Goal: Task Accomplishment & Management: Complete application form

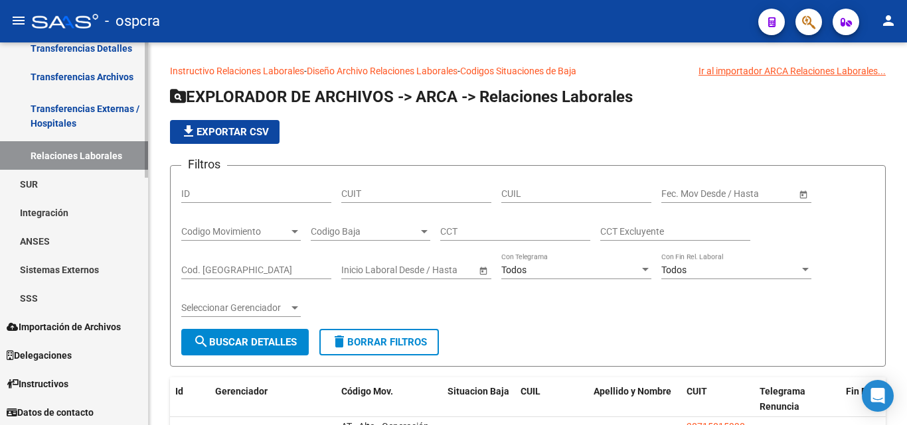
scroll to position [700, 0]
click at [31, 299] on link "SSS" at bounding box center [74, 297] width 148 height 29
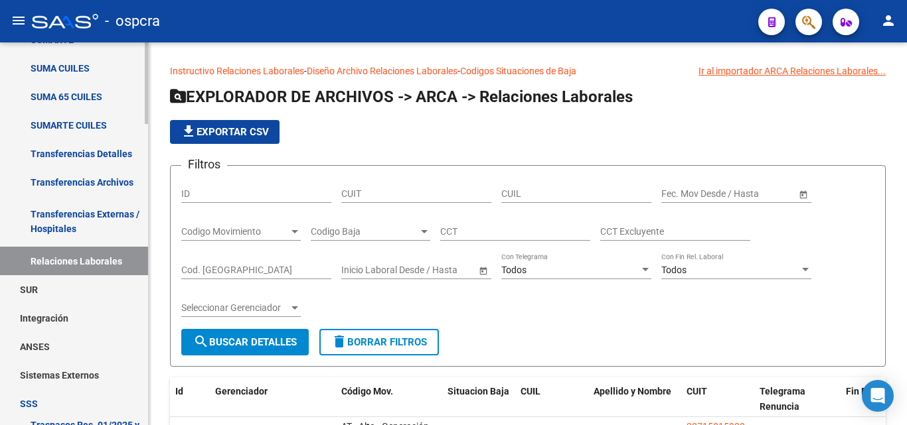
scroll to position [567, 0]
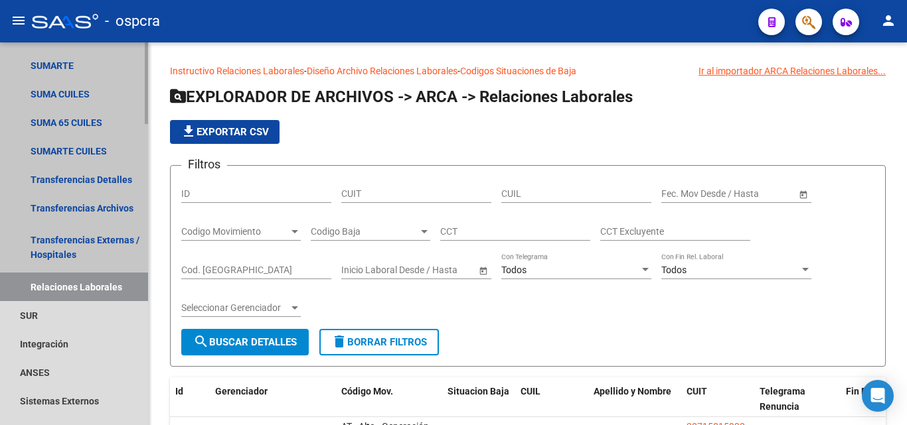
click at [106, 283] on link "Relaciones Laborales" at bounding box center [74, 287] width 148 height 29
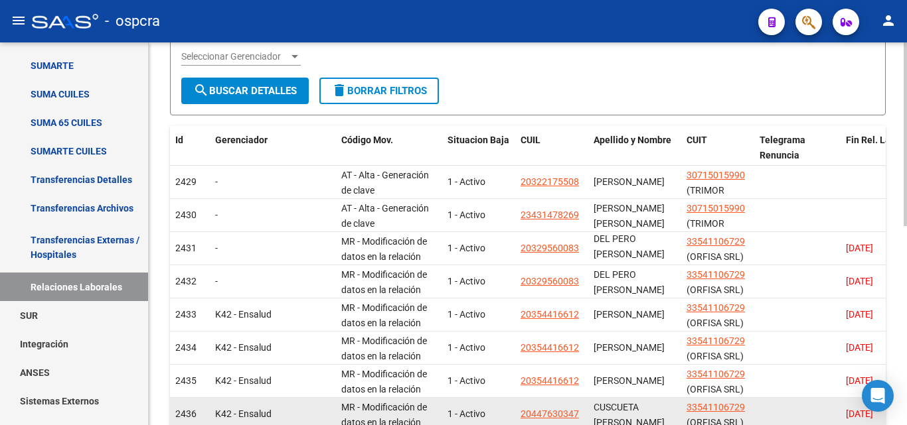
scroll to position [398, 0]
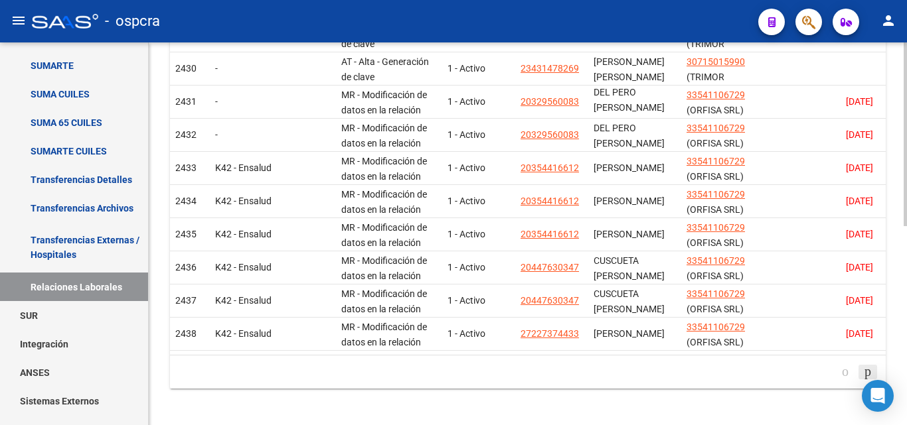
click at [864, 380] on icon "go to next page" at bounding box center [867, 372] width 11 height 16
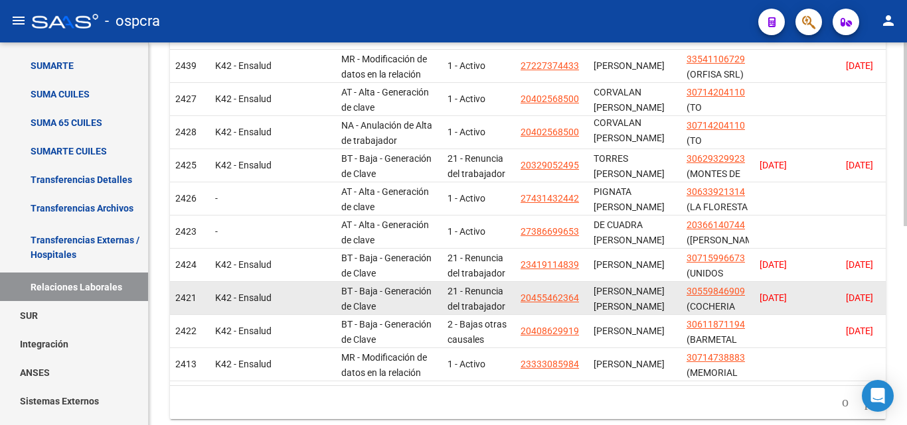
scroll to position [282, 0]
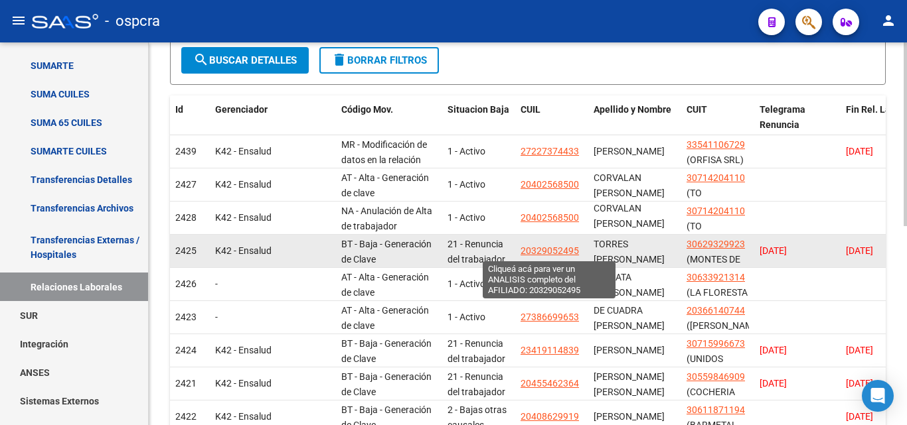
click at [547, 246] on span "20329052495" at bounding box center [549, 251] width 58 height 11
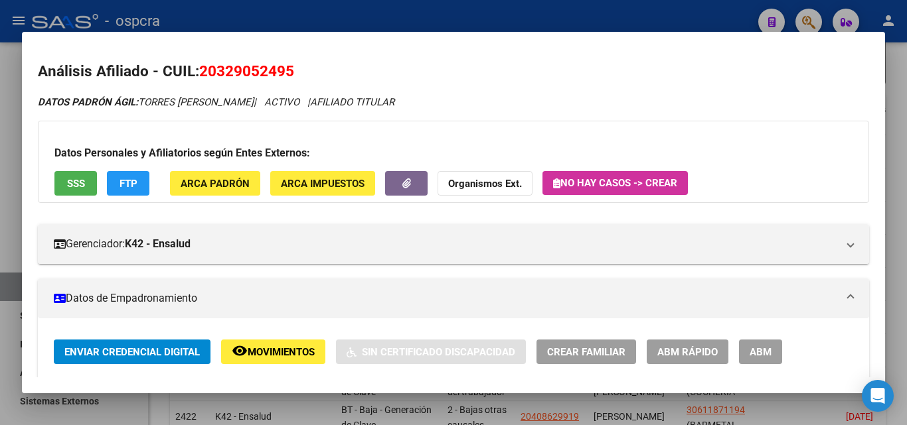
click at [295, 354] on span "Movimientos" at bounding box center [281, 352] width 67 height 12
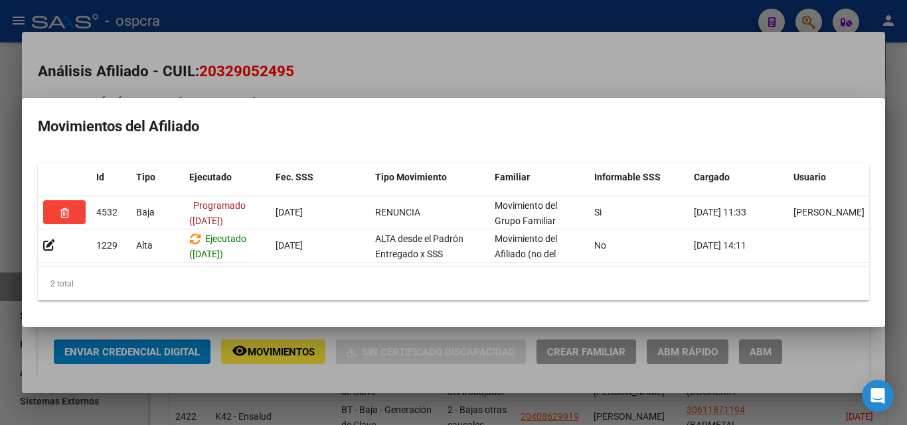
click at [0, 288] on div at bounding box center [453, 212] width 907 height 425
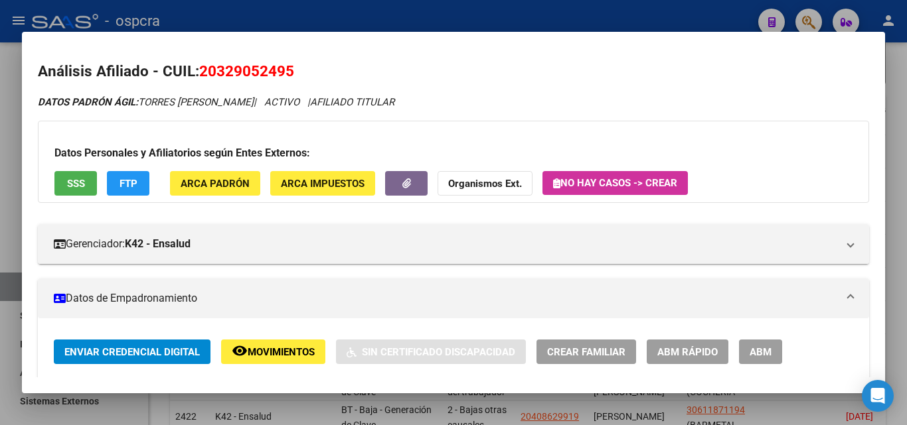
click at [0, 288] on div at bounding box center [453, 212] width 907 height 425
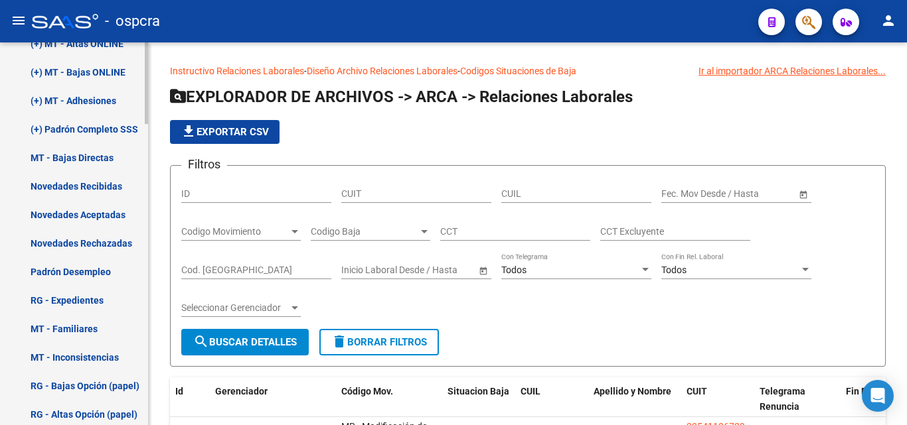
scroll to position [1098, 0]
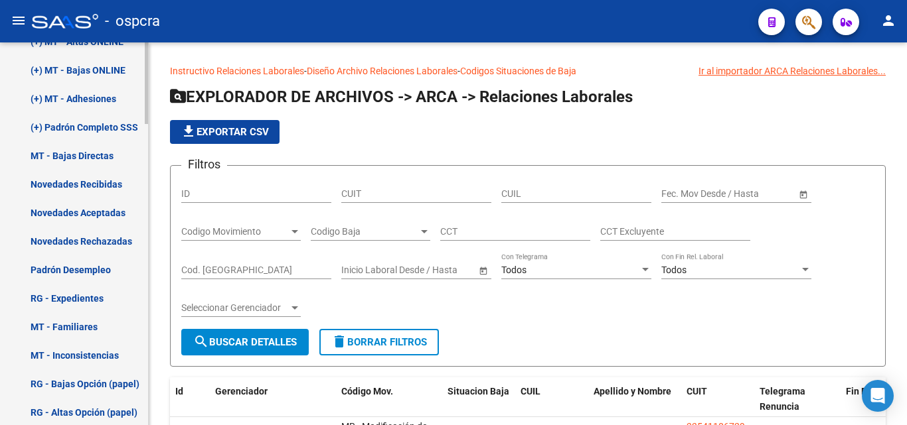
click at [104, 179] on link "Novedades Recibidas" at bounding box center [74, 184] width 148 height 29
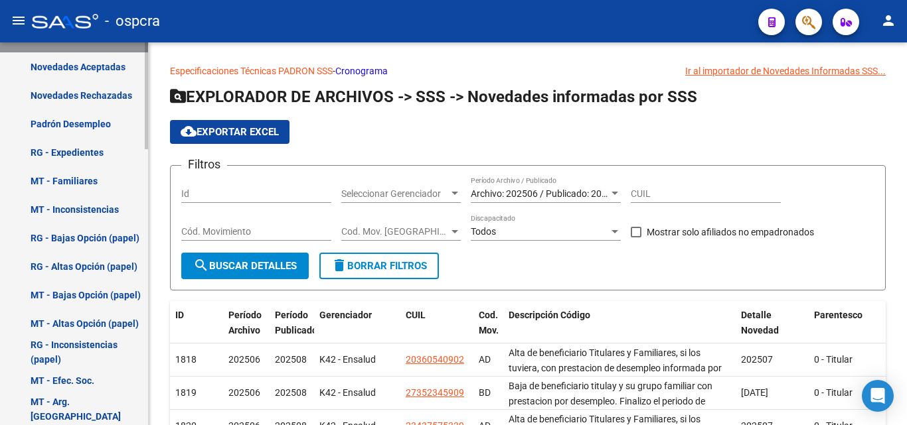
scroll to position [793, 0]
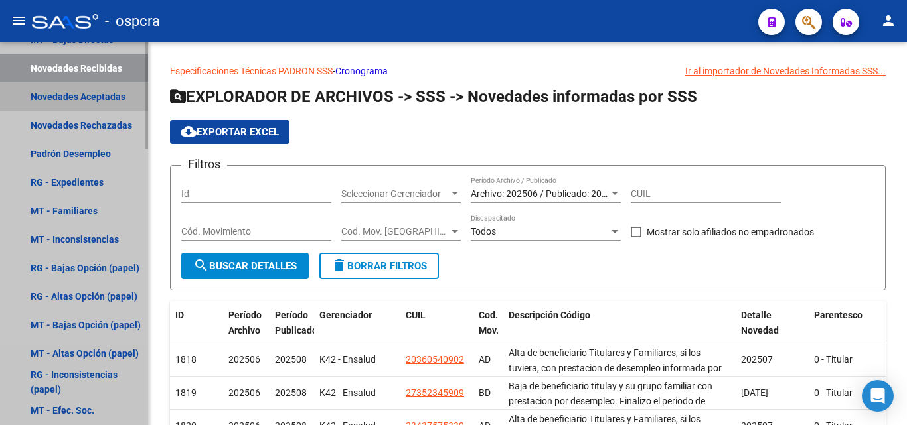
click at [92, 95] on link "Novedades Aceptadas" at bounding box center [74, 96] width 148 height 29
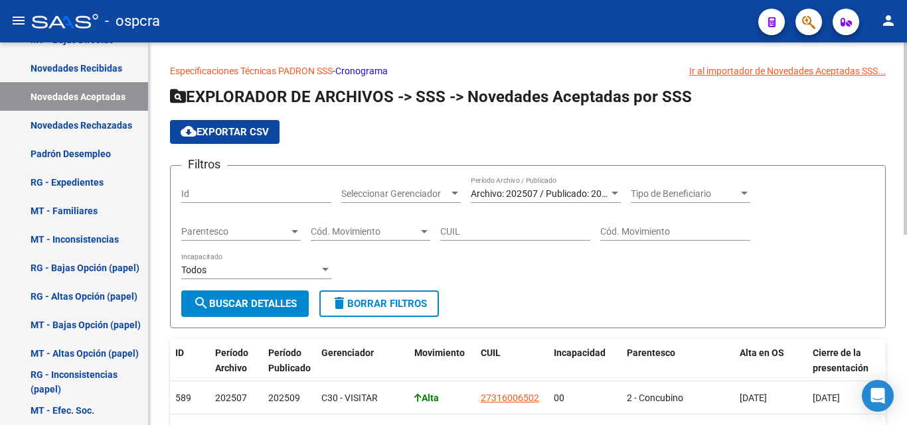
click at [567, 189] on span "Archivo: 202507 / Publicado: 202509" at bounding box center [547, 193] width 152 height 11
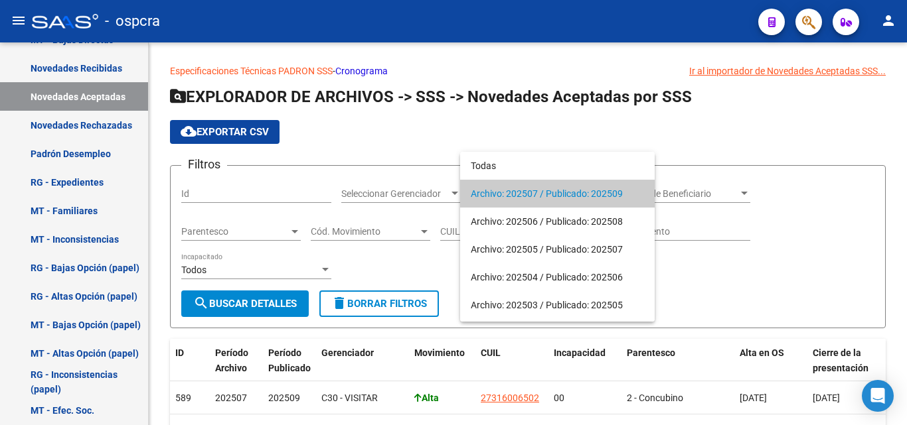
click at [613, 132] on div at bounding box center [453, 212] width 907 height 425
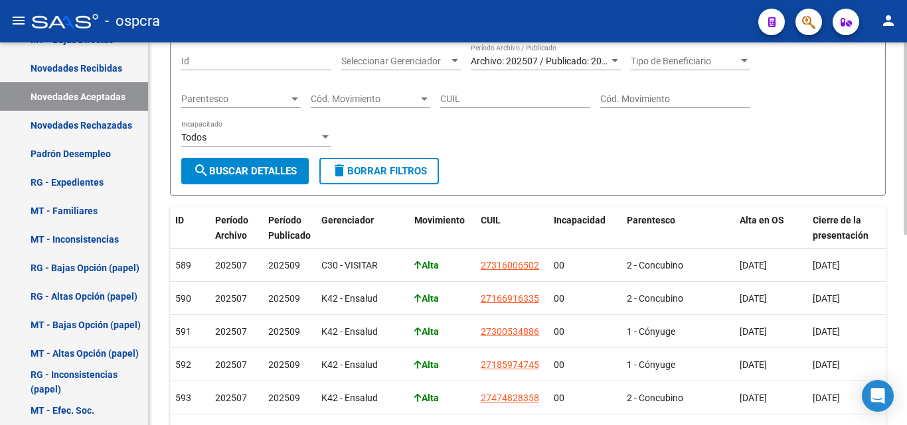
scroll to position [199, 0]
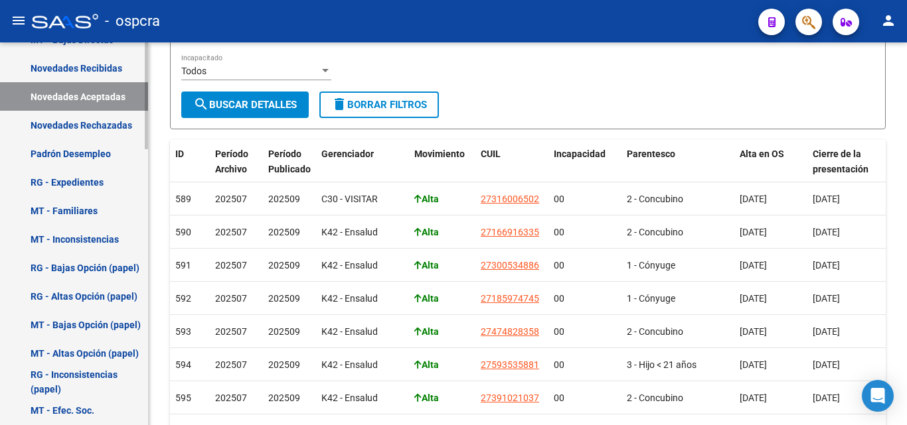
click at [88, 130] on link "Novedades Rechazadas" at bounding box center [74, 125] width 148 height 29
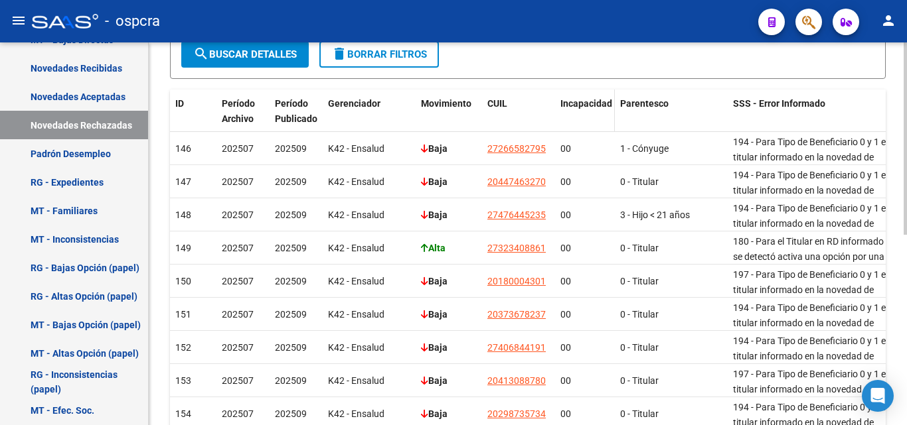
scroll to position [265, 0]
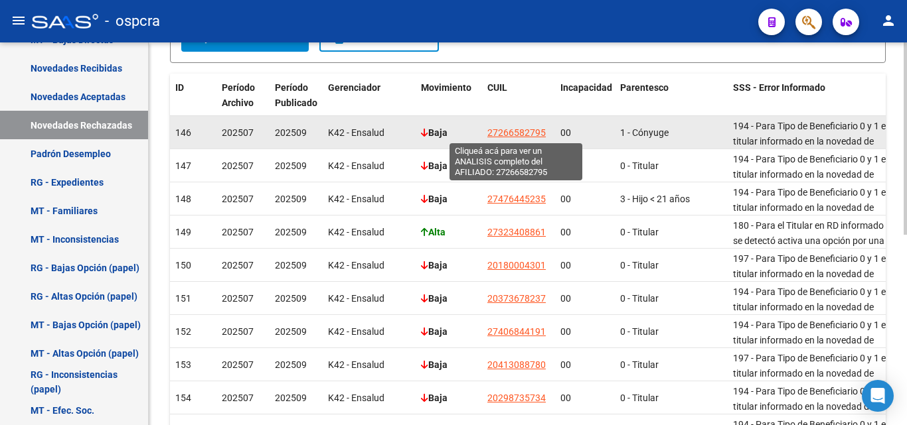
click at [512, 133] on span "27266582795" at bounding box center [516, 132] width 58 height 11
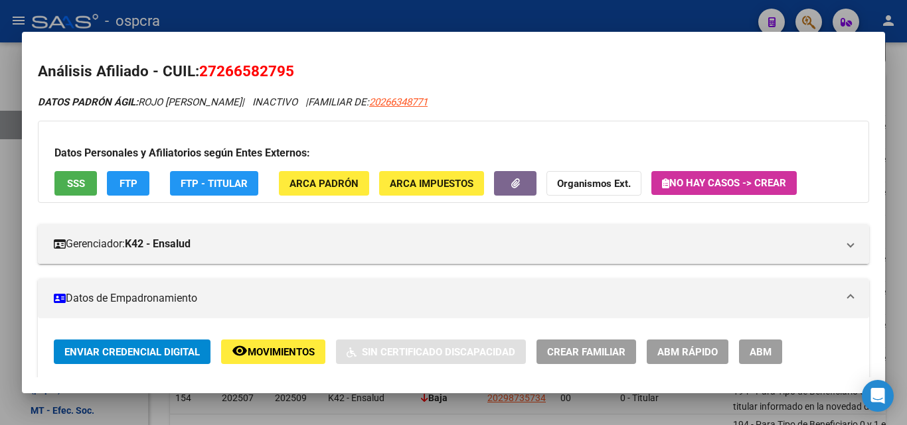
click at [0, 208] on div at bounding box center [453, 212] width 907 height 425
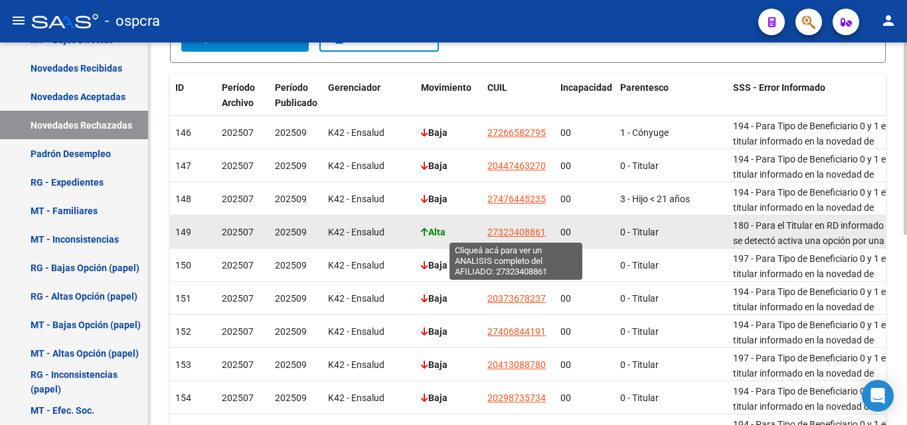
click at [532, 230] on span "27323408861" at bounding box center [516, 232] width 58 height 11
type textarea "27323408861"
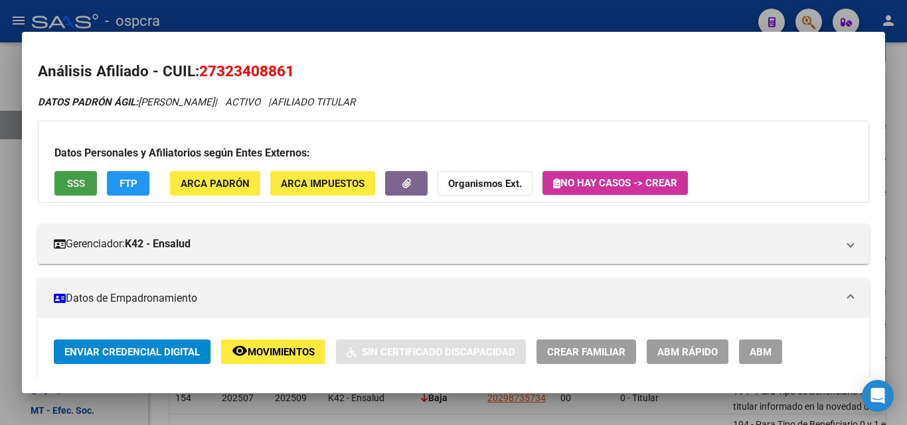
click at [70, 190] on button "SSS" at bounding box center [75, 183] width 42 height 25
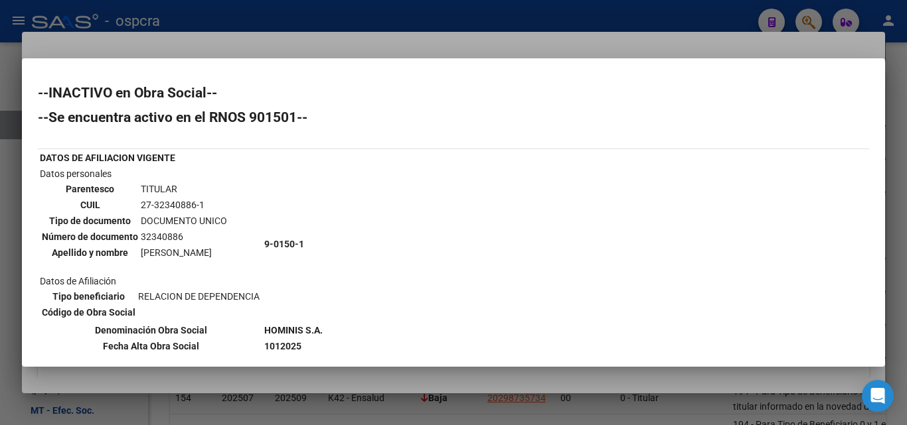
click at [0, 230] on div at bounding box center [453, 212] width 907 height 425
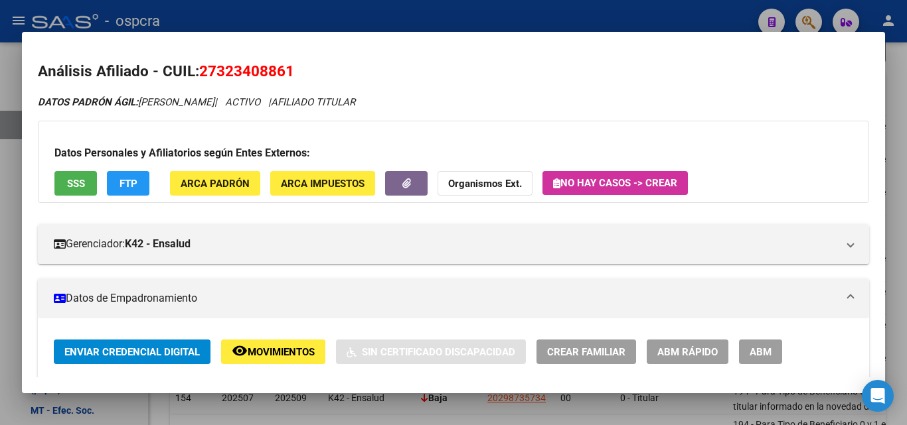
click at [0, 229] on div at bounding box center [453, 212] width 907 height 425
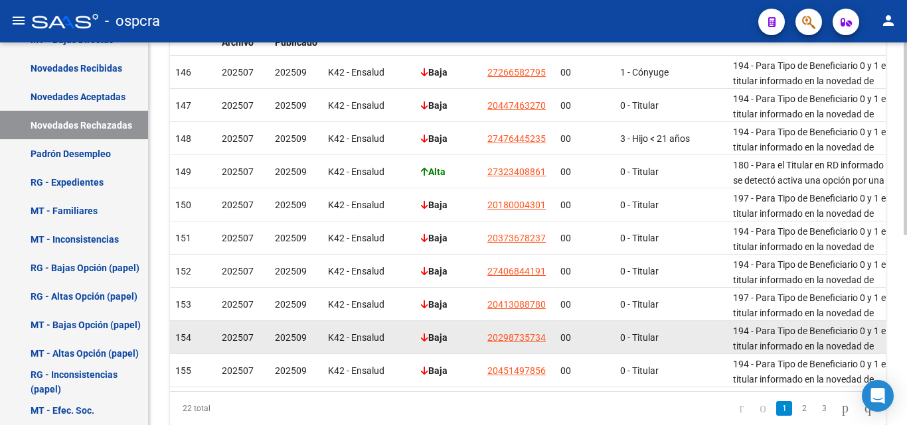
scroll to position [379, 0]
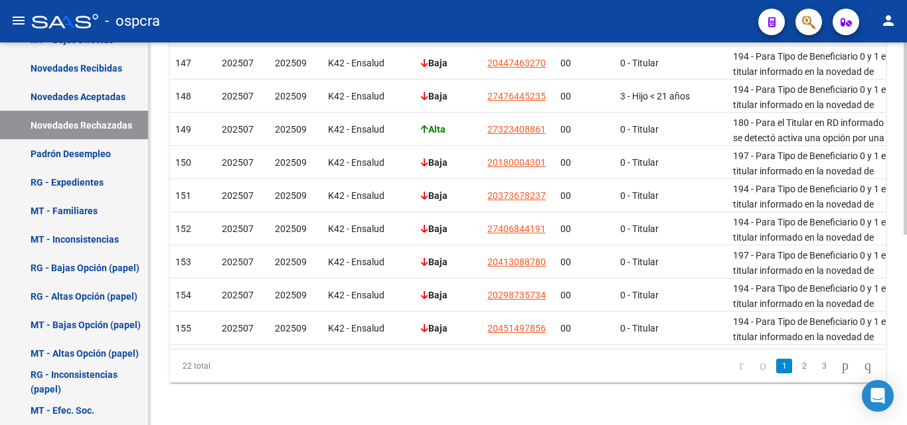
click at [798, 363] on li "2" at bounding box center [804, 366] width 20 height 23
click at [796, 369] on link "2" at bounding box center [804, 366] width 16 height 15
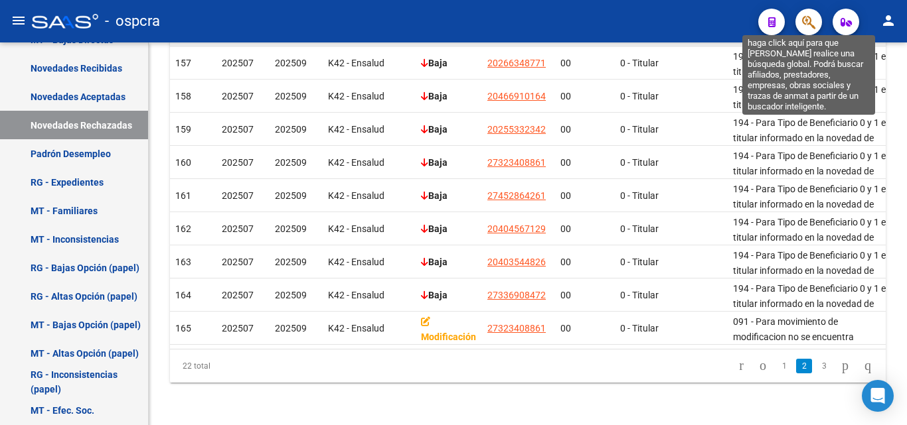
click at [809, 26] on icon "button" at bounding box center [808, 22] width 13 height 15
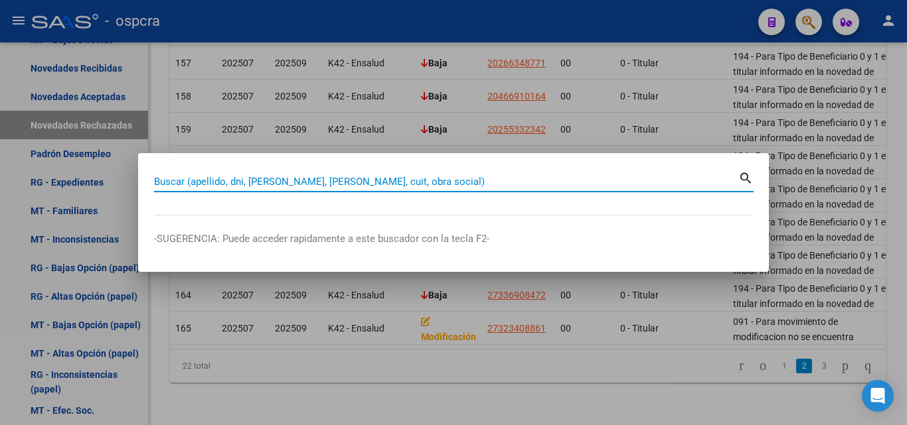
paste input "29445015"
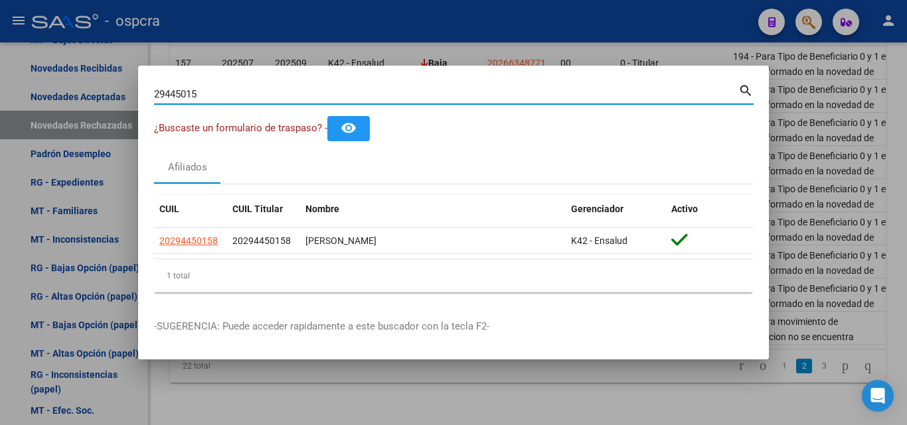
drag, startPoint x: 196, startPoint y: 97, endPoint x: 154, endPoint y: 96, distance: 41.8
click at [154, 96] on input "29445015" at bounding box center [446, 94] width 584 height 12
paste input "330530"
type input "29330530"
click at [531, 59] on div at bounding box center [453, 212] width 907 height 425
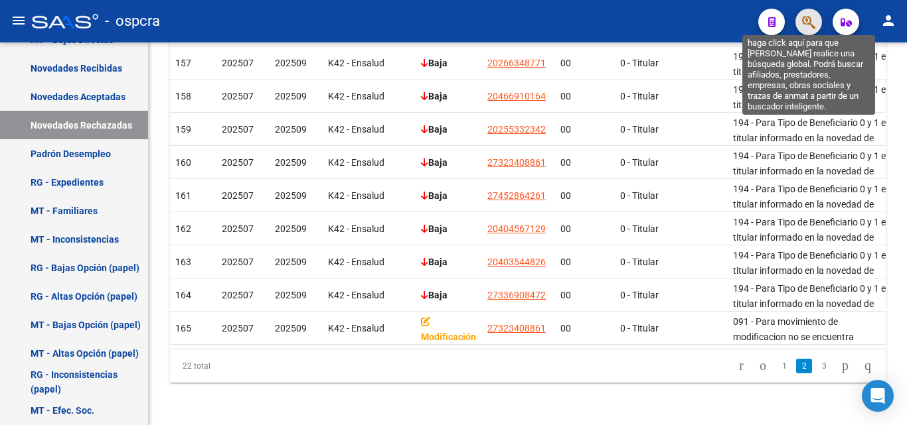
click at [808, 23] on icon "button" at bounding box center [808, 22] width 13 height 15
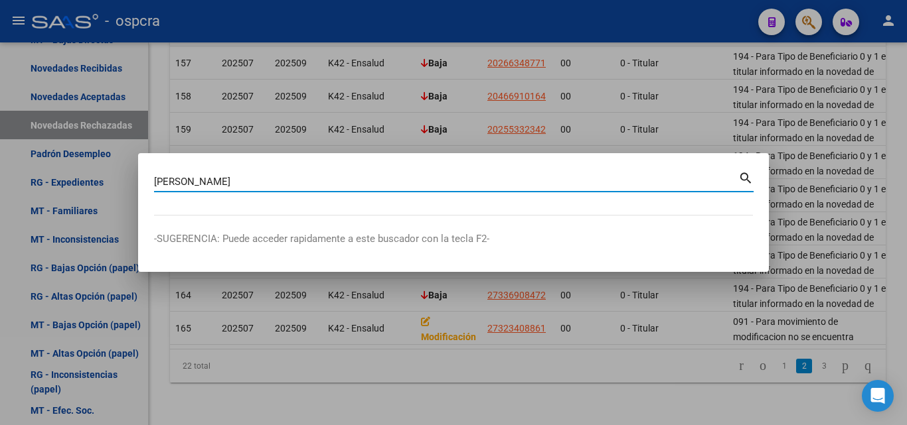
type input "[PERSON_NAME]"
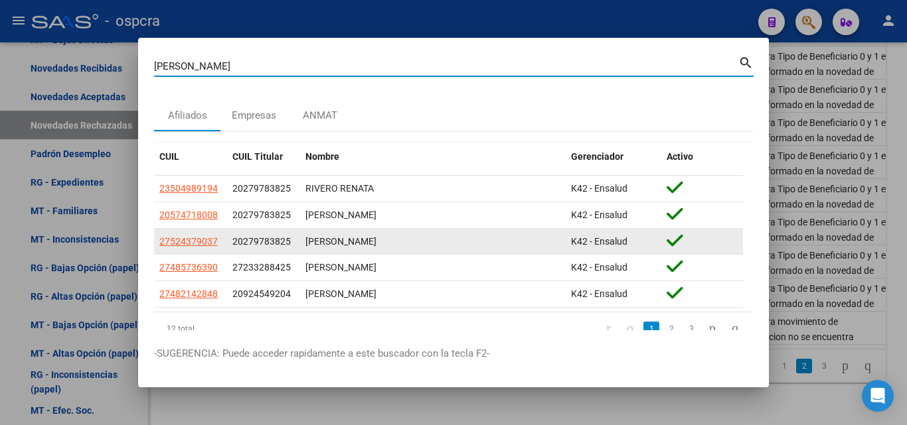
scroll to position [39, 0]
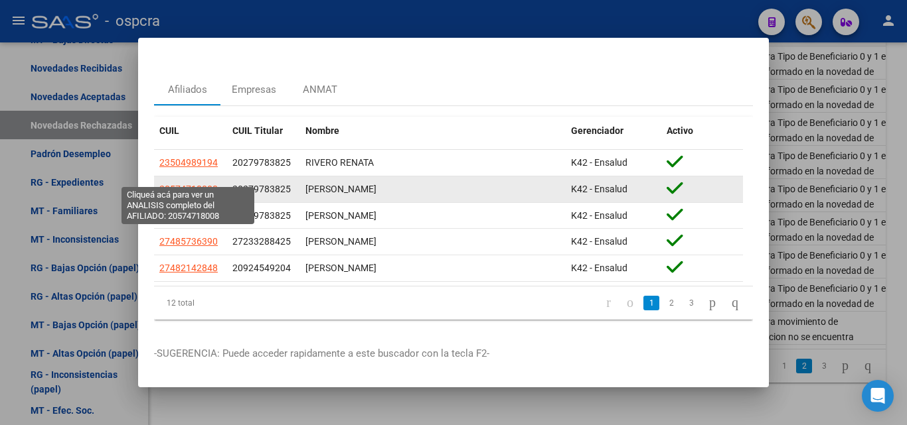
click at [179, 184] on span "20574718008" at bounding box center [188, 189] width 58 height 11
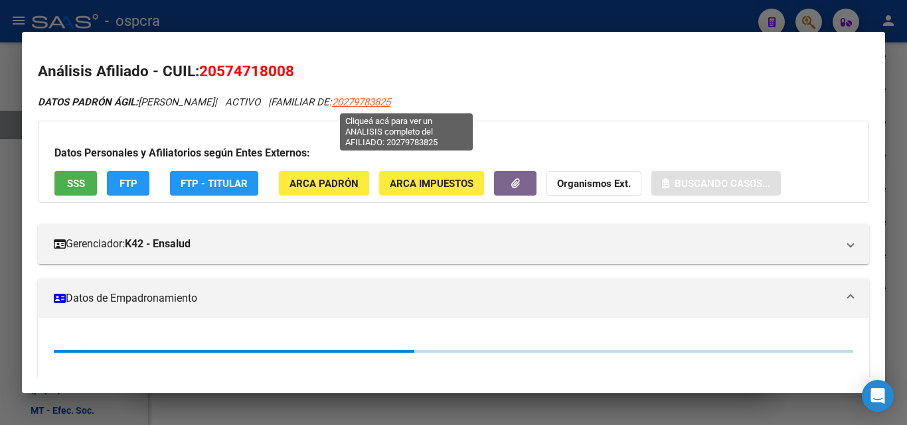
click at [390, 103] on span "20279783825" at bounding box center [361, 102] width 58 height 12
type textarea "20279783825"
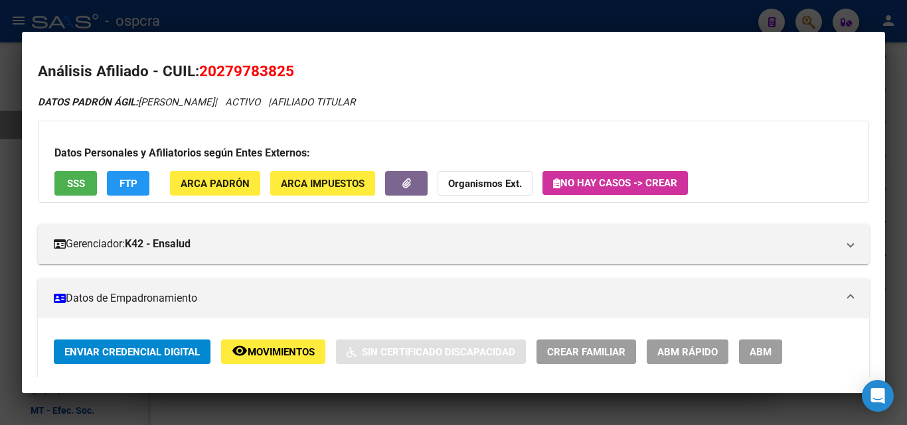
drag, startPoint x: 221, startPoint y: 65, endPoint x: 269, endPoint y: 76, distance: 49.1
click at [269, 76] on span "20279783825" at bounding box center [246, 70] width 95 height 17
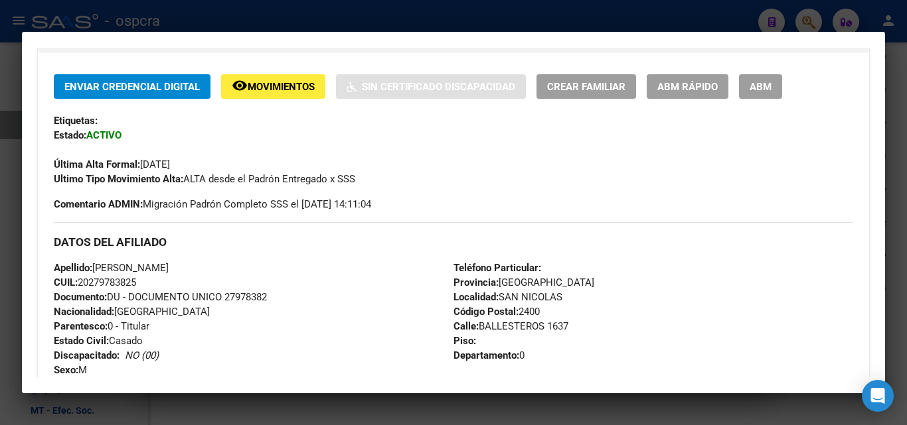
scroll to position [332, 0]
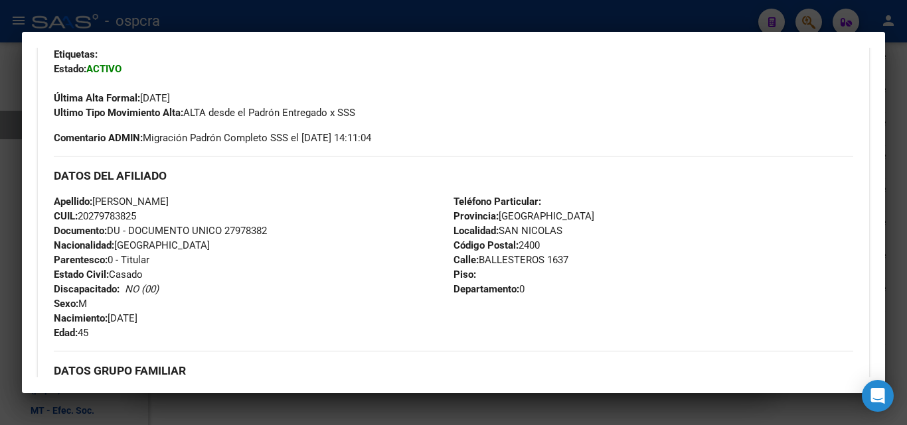
drag, startPoint x: 496, startPoint y: 230, endPoint x: 570, endPoint y: 232, distance: 73.7
click at [570, 232] on div "Teléfono Particular: Provincia: [GEOGRAPHIC_DATA] Localidad: SAN NICOLAS Código…" at bounding box center [653, 267] width 400 height 146
click at [0, 247] on div at bounding box center [453, 212] width 907 height 425
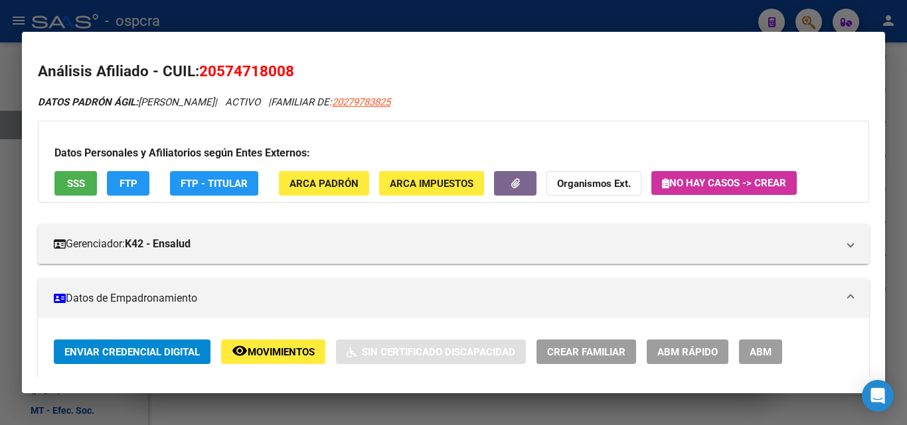
click at [0, 251] on div at bounding box center [453, 212] width 907 height 425
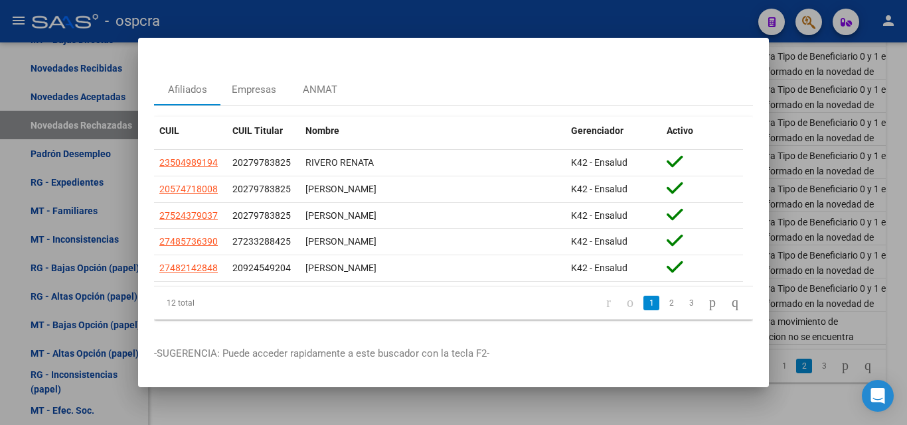
click at [0, 251] on div at bounding box center [453, 212] width 907 height 425
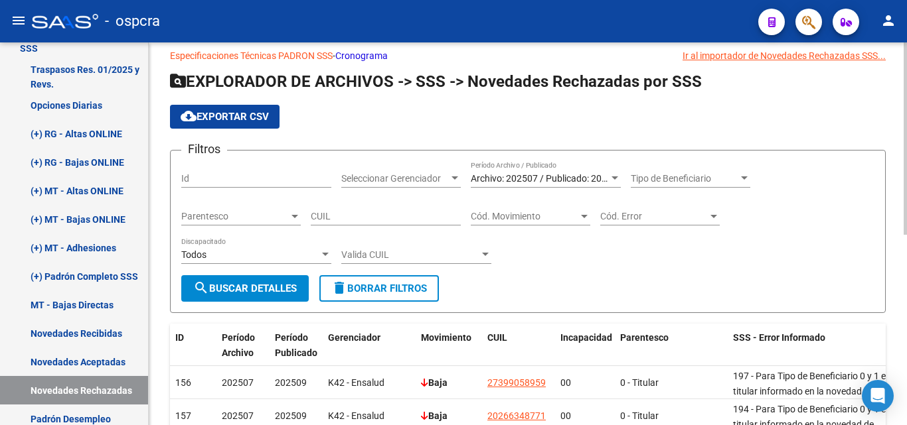
scroll to position [0, 0]
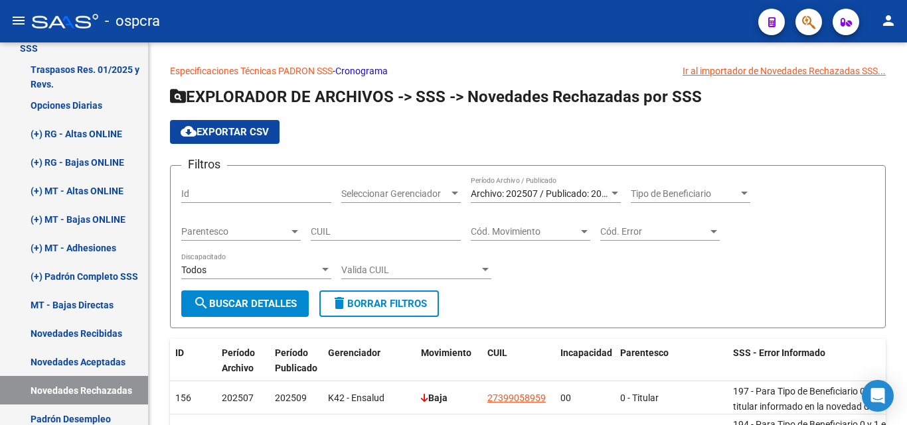
click at [804, 23] on icon "button" at bounding box center [808, 22] width 13 height 15
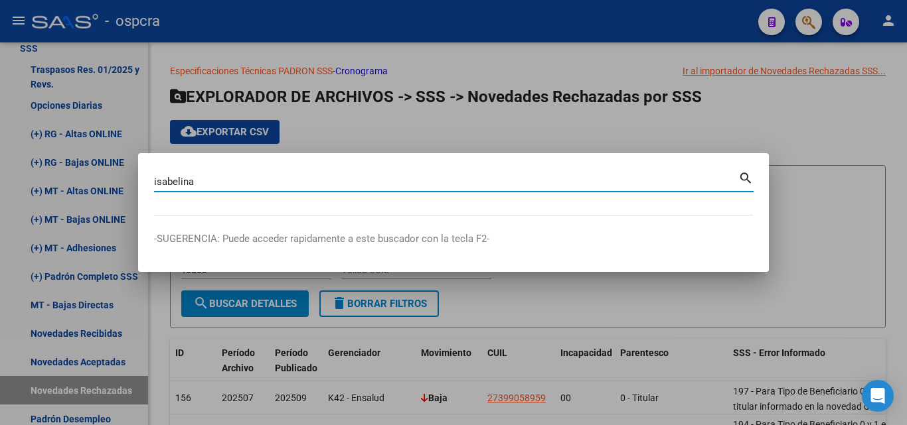
type input "isabelina"
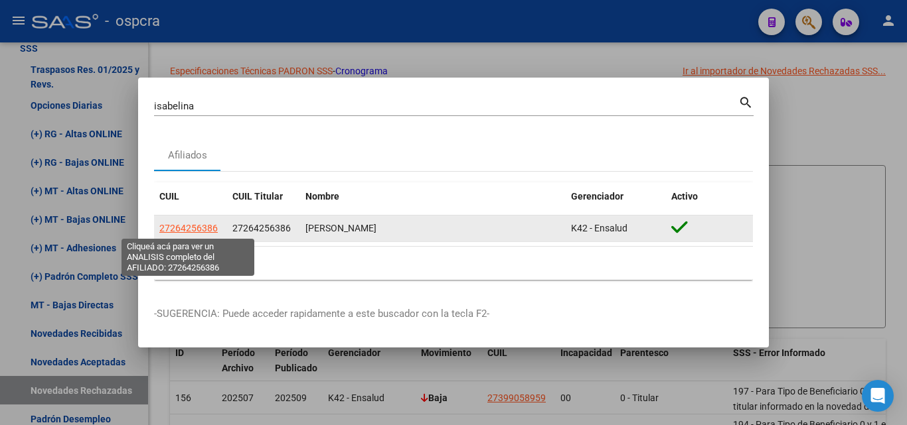
click at [194, 225] on span "27264256386" at bounding box center [188, 228] width 58 height 11
type textarea "27264256386"
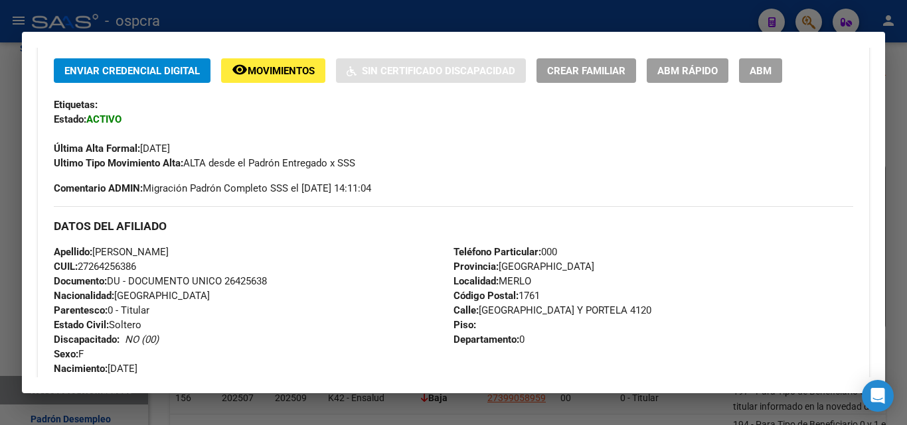
scroll to position [265, 0]
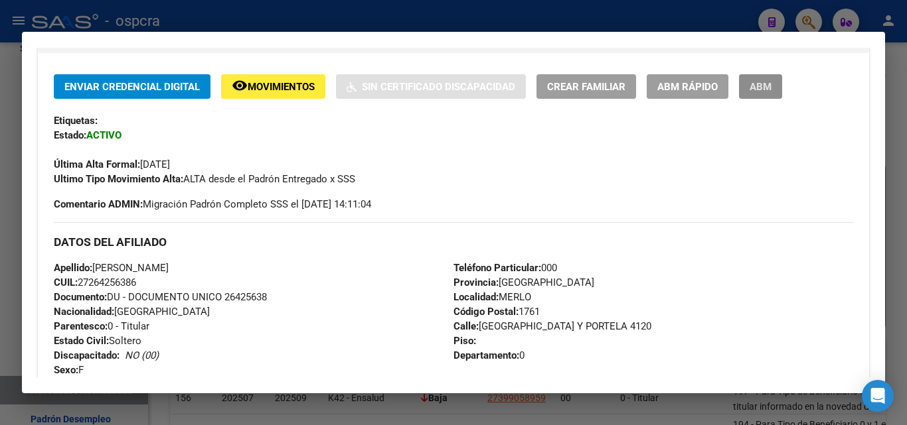
click at [767, 92] on span "ABM" at bounding box center [760, 87] width 22 height 12
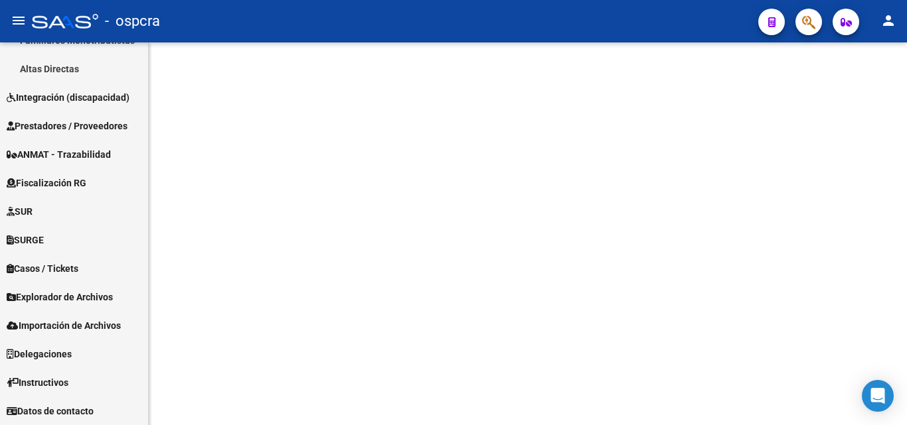
scroll to position [421, 0]
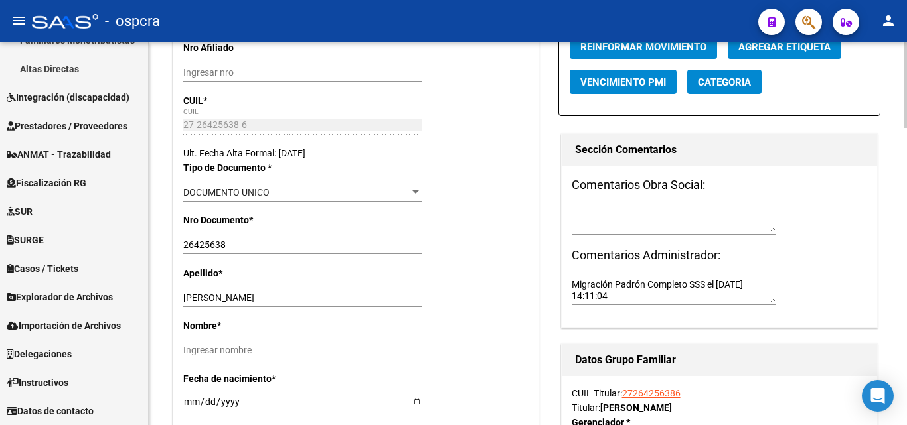
radio input "true"
type input "30-62932992-3"
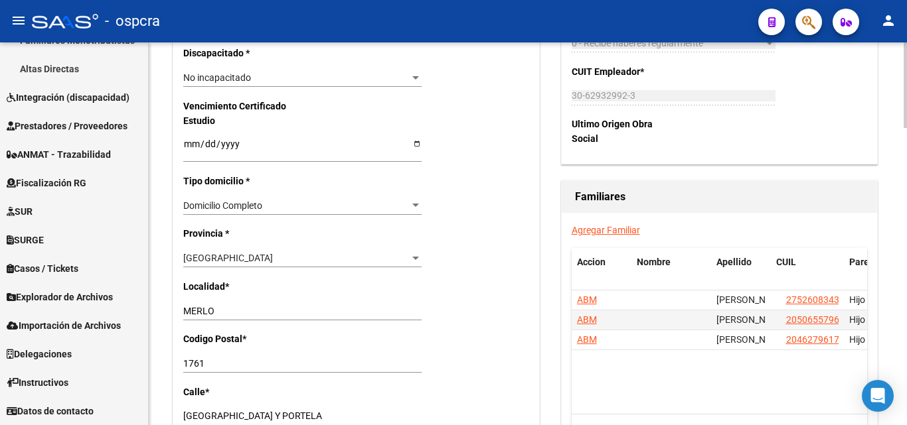
scroll to position [0, 70]
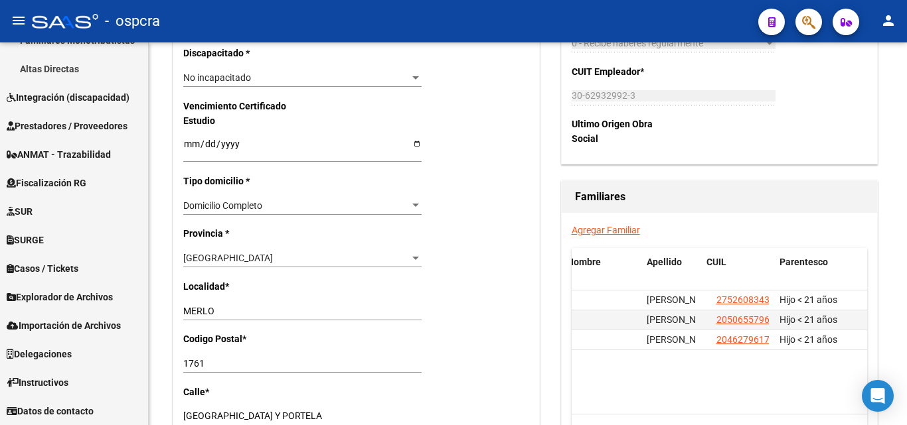
click at [810, 22] on icon "button" at bounding box center [808, 22] width 13 height 15
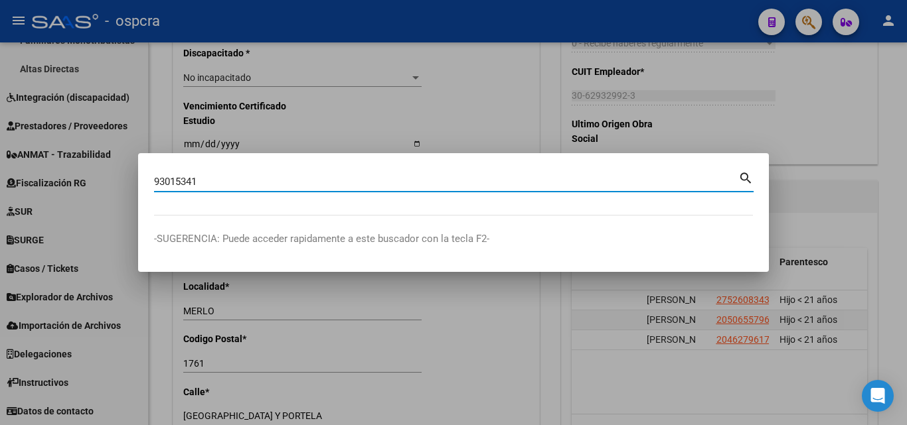
click at [186, 179] on input "93015341" at bounding box center [446, 182] width 584 height 12
type input "93015941"
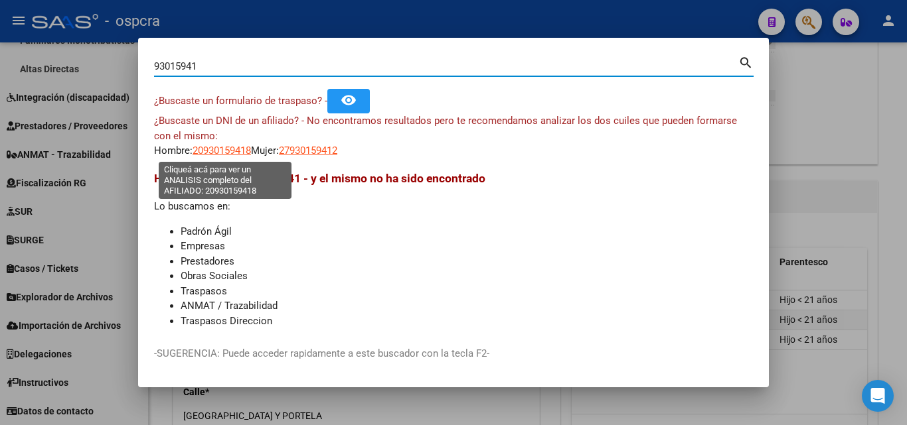
click at [231, 153] on span "20930159418" at bounding box center [221, 151] width 58 height 12
type textarea "20930159418"
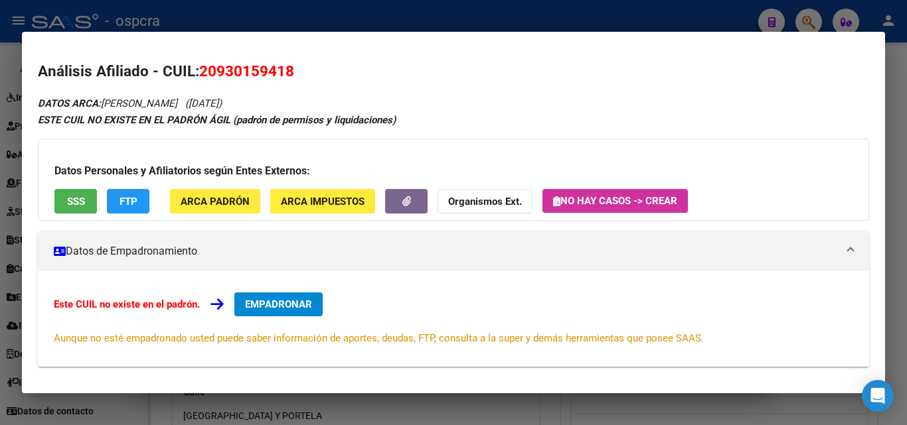
click at [76, 188] on div "Datos Personales y Afiliatorios según Entes Externos: SSS FTP ARCA Padrón ARCA …" at bounding box center [453, 180] width 831 height 82
click at [85, 202] on button "SSS" at bounding box center [75, 201] width 42 height 25
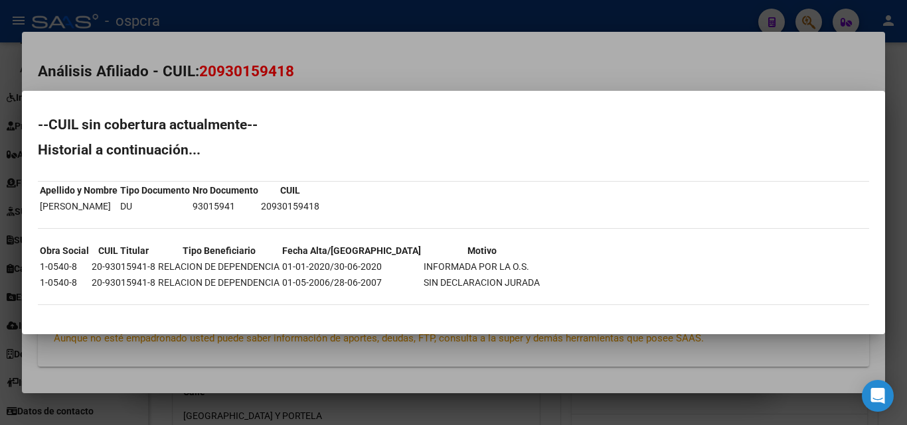
click at [0, 161] on div at bounding box center [453, 212] width 907 height 425
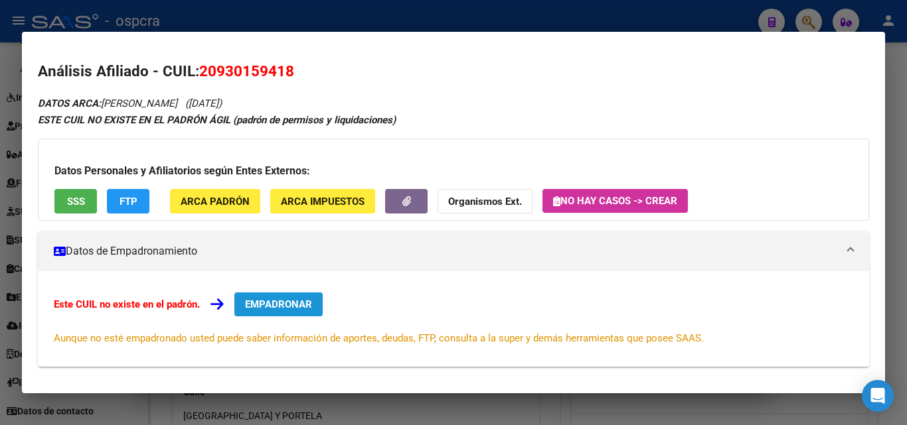
click at [294, 300] on span "EMPADRONAR" at bounding box center [278, 305] width 67 height 12
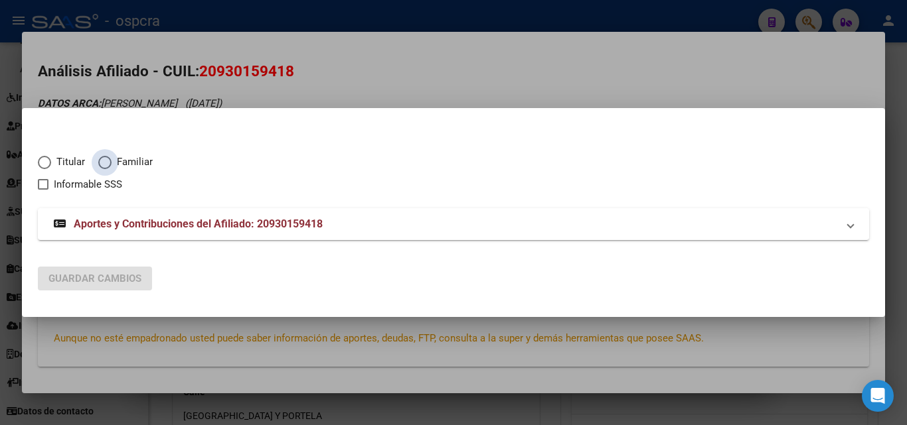
click at [107, 159] on span "Elija una opción" at bounding box center [104, 162] width 13 height 13
click at [107, 159] on input "Familiar" at bounding box center [104, 162] width 13 height 13
radio input "true"
checkbox input "true"
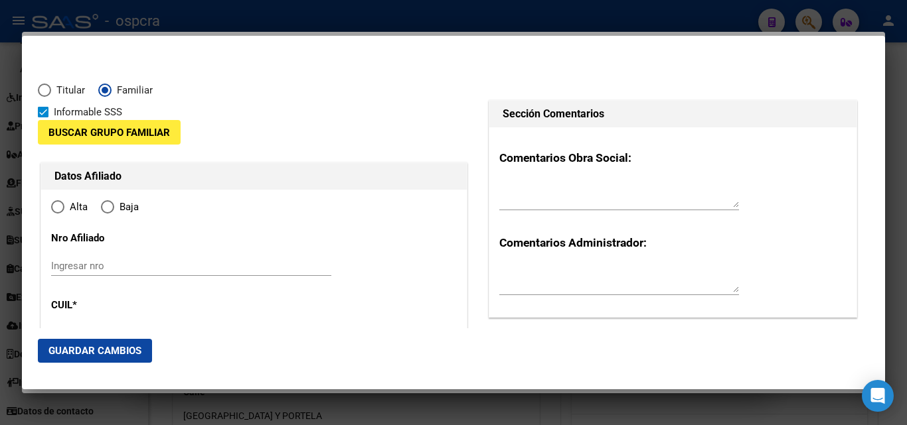
type input "20-93015941-8"
radio input "true"
type input "93015941"
type input "[PERSON_NAME]"
type input "GERMAN"
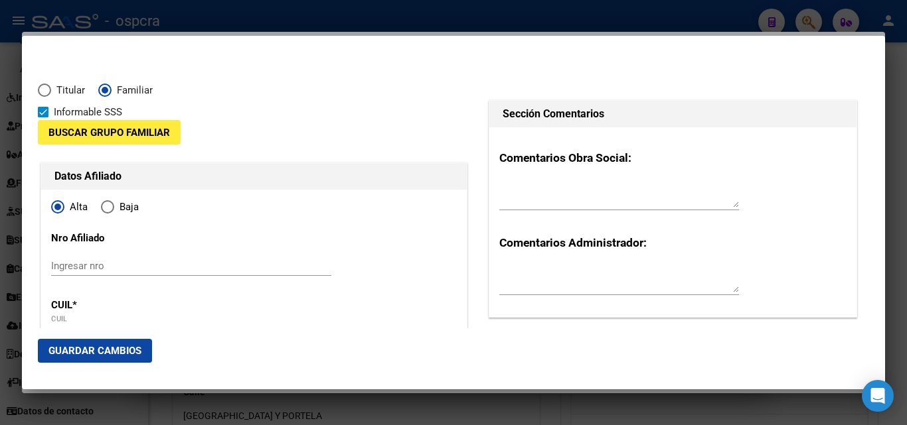
type input "[DATE]"
type input "CIUDAD DE PONTE"
type input "1761"
type input "PORTELA"
type input "4120"
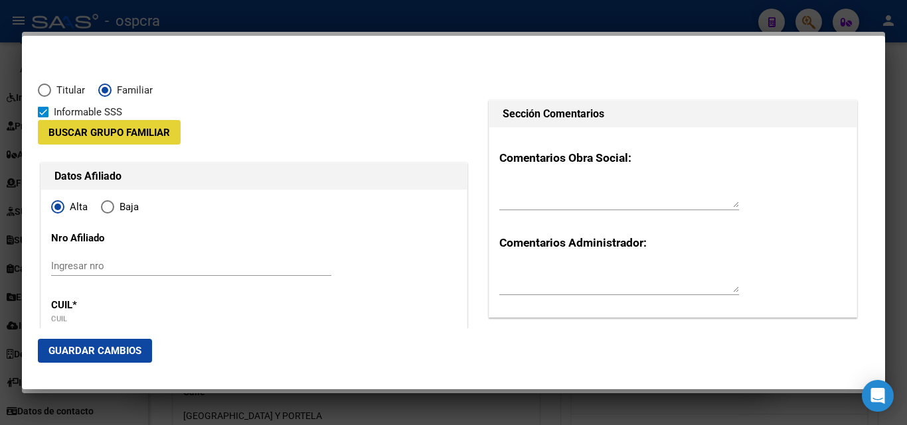
click at [115, 136] on span "Buscar Grupo Familiar" at bounding box center [108, 133] width 121 height 12
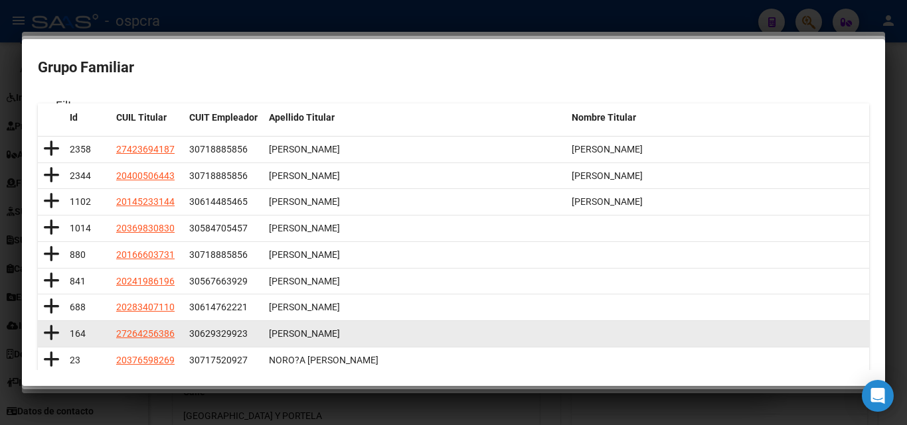
scroll to position [193, 0]
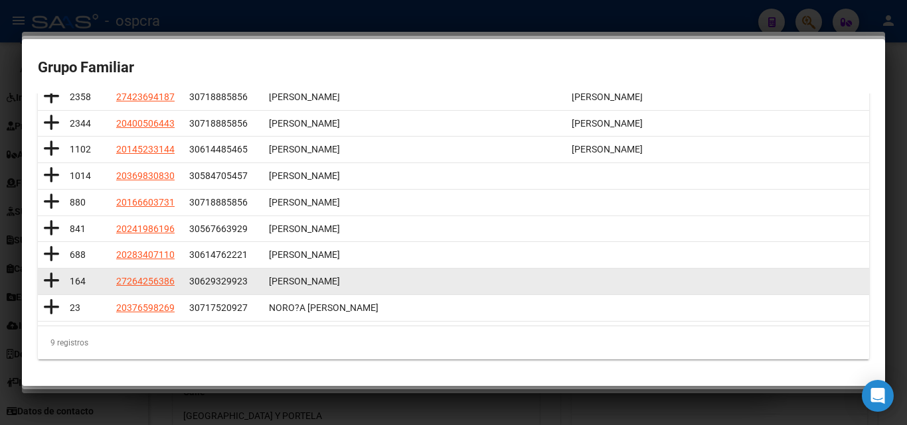
type input "[PERSON_NAME]"
click at [44, 280] on icon at bounding box center [51, 280] width 17 height 19
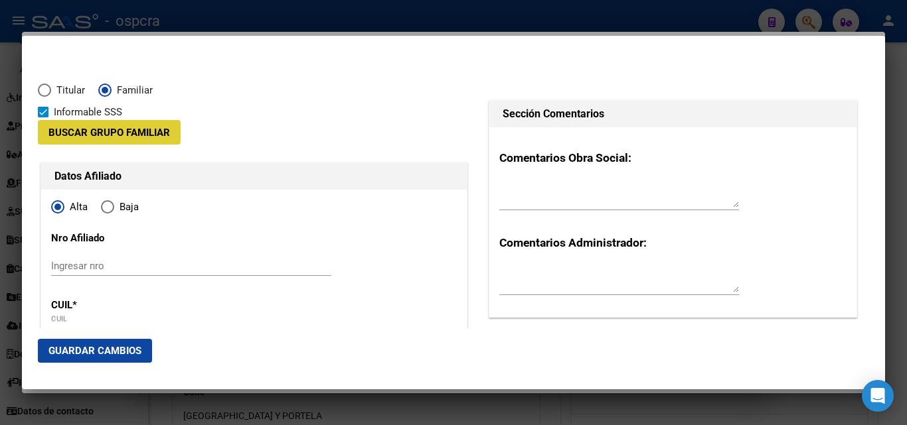
type input "30-62932992-3"
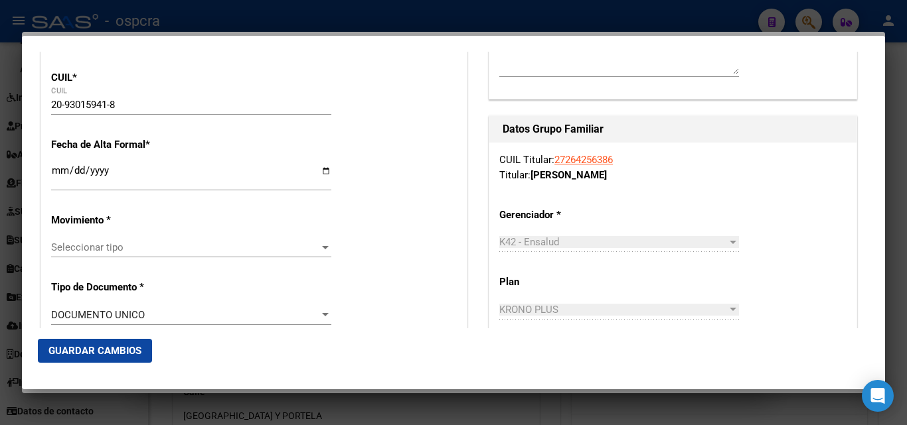
scroll to position [265, 0]
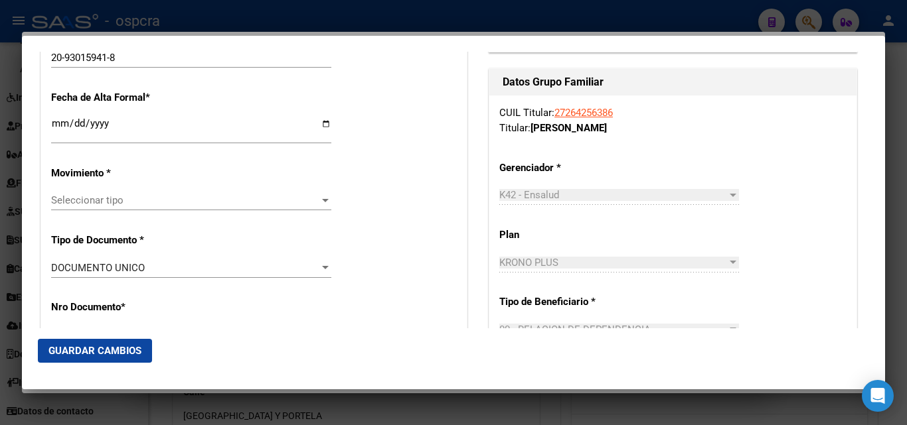
click at [323, 121] on input "Ingresar fecha" at bounding box center [191, 128] width 280 height 21
type input "[DATE]"
click at [210, 196] on span "Seleccionar tipo" at bounding box center [185, 200] width 268 height 12
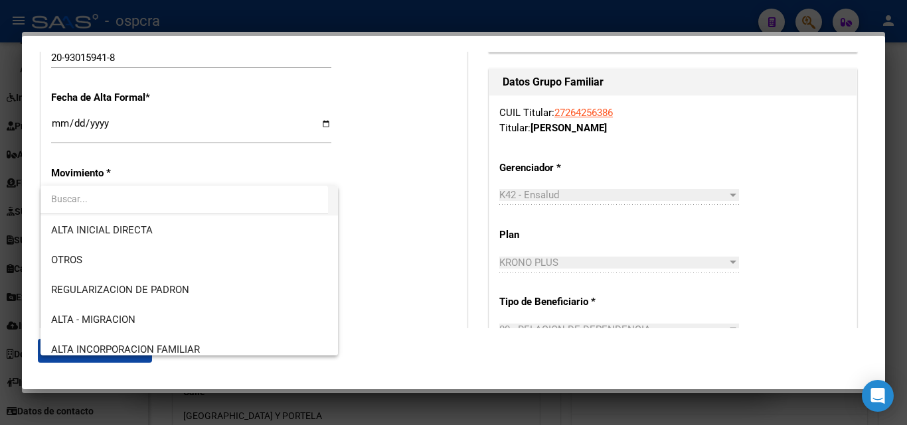
scroll to position [66, 0]
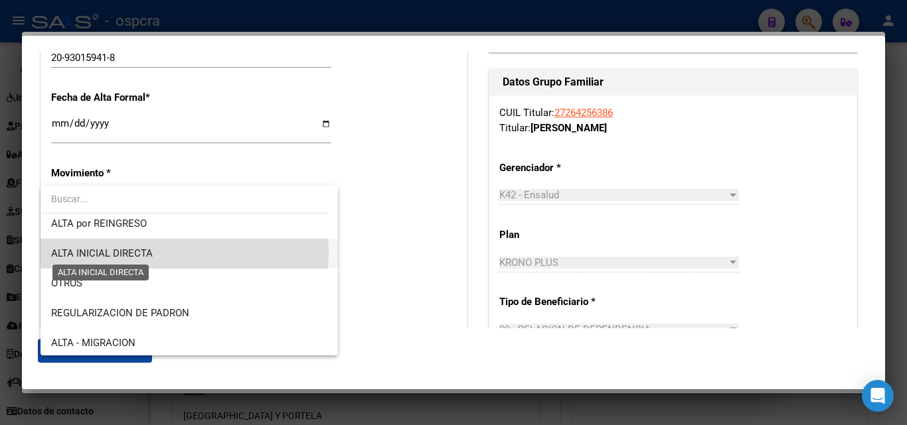
click at [115, 253] on span "ALTA INICIAL DIRECTA" at bounding box center [102, 254] width 102 height 12
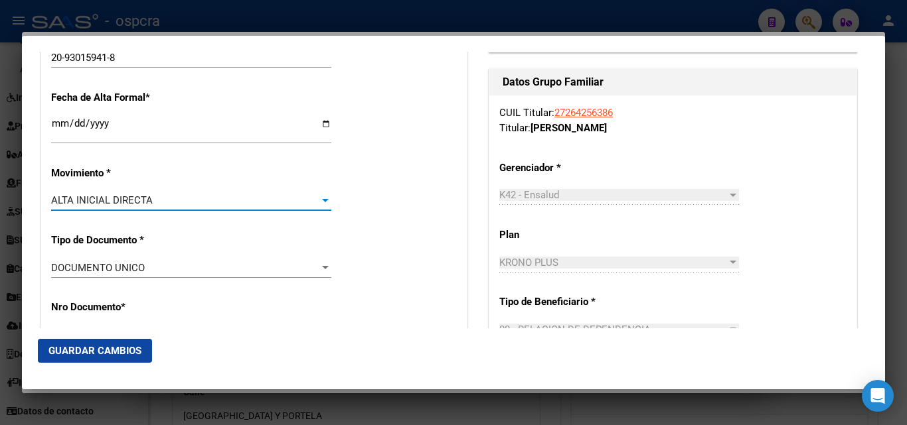
click at [207, 200] on div "ALTA INICIAL DIRECTA" at bounding box center [185, 200] width 268 height 12
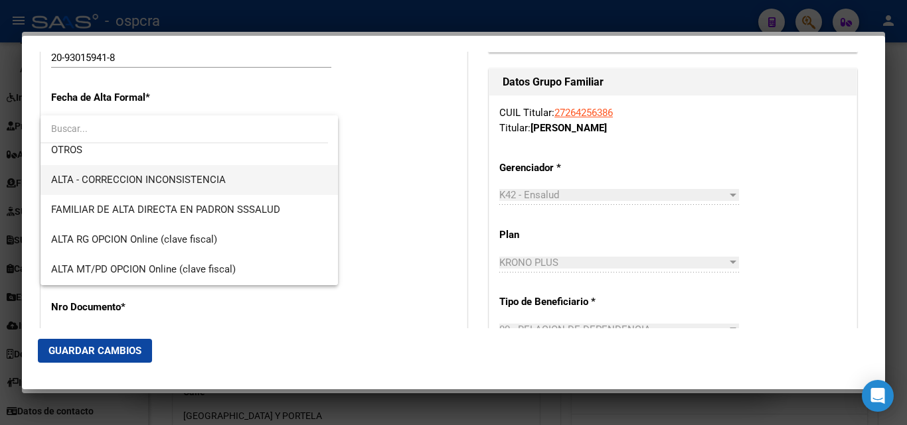
scroll to position [183, 0]
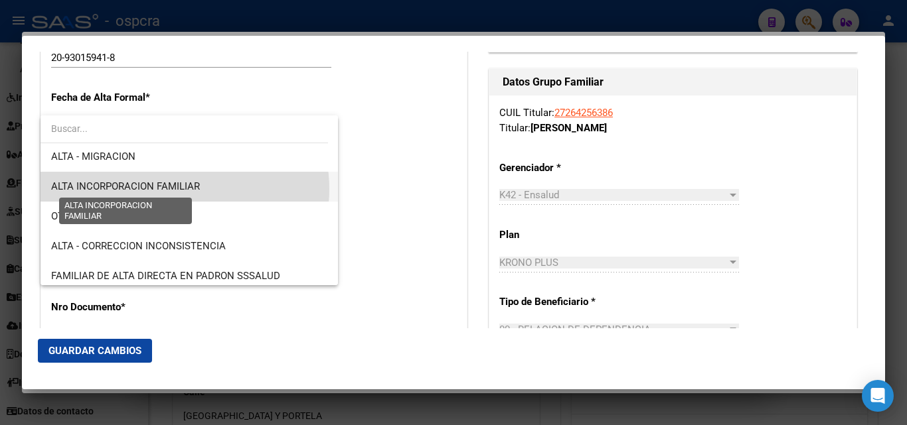
click at [184, 189] on span "ALTA INCORPORACION FAMILIAR" at bounding box center [125, 187] width 149 height 12
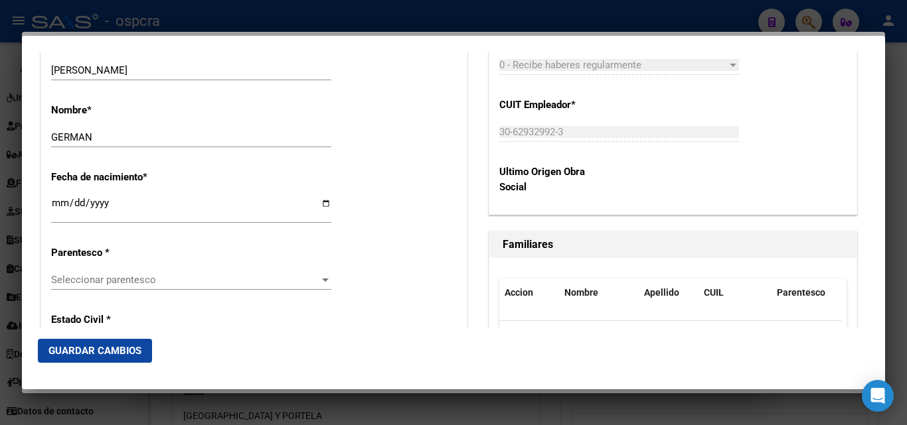
scroll to position [664, 0]
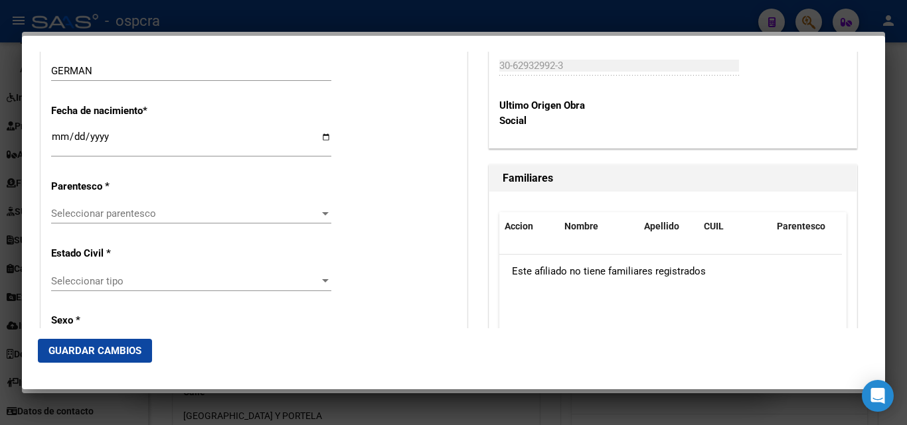
click at [313, 218] on span "Seleccionar parentesco" at bounding box center [185, 214] width 268 height 12
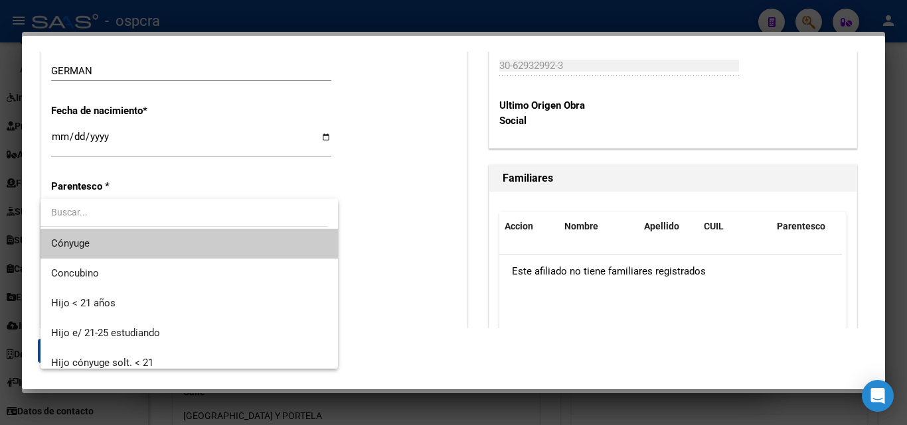
click at [141, 245] on span "Cónyuge" at bounding box center [189, 244] width 276 height 30
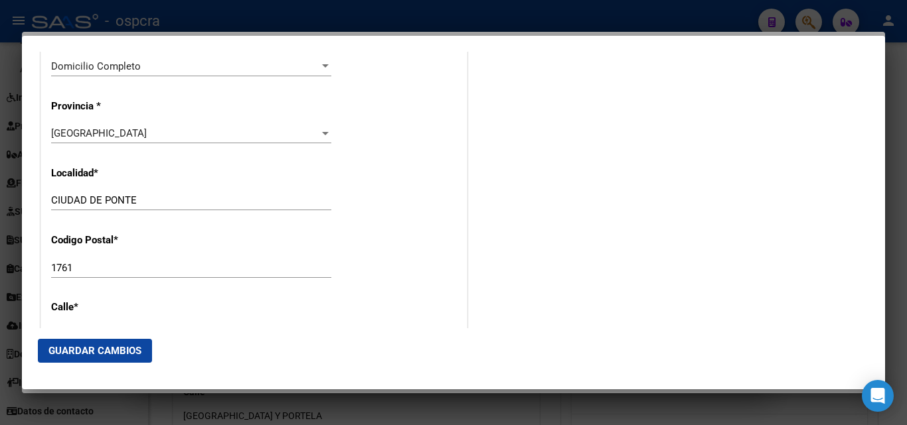
scroll to position [1261, 0]
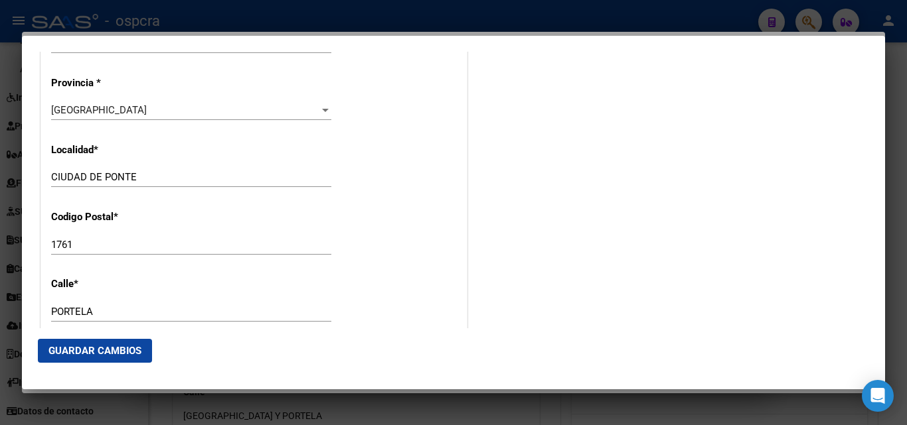
click at [114, 342] on button "Guardar Cambios" at bounding box center [95, 351] width 114 height 24
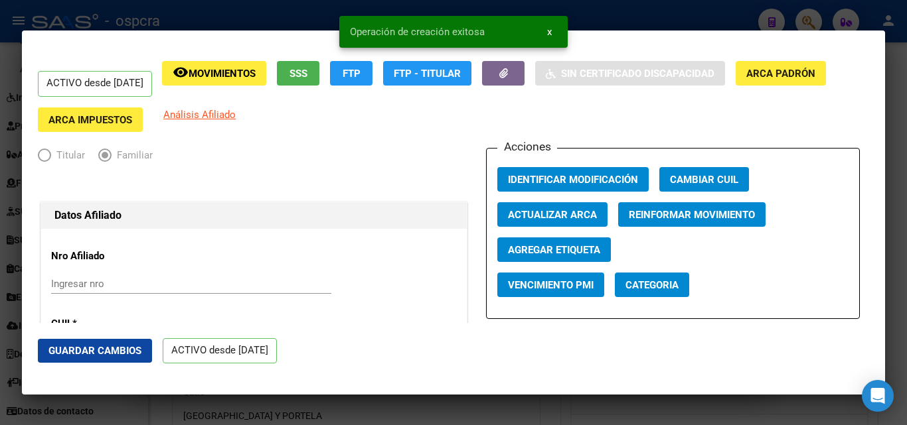
click at [0, 251] on div at bounding box center [453, 212] width 907 height 425
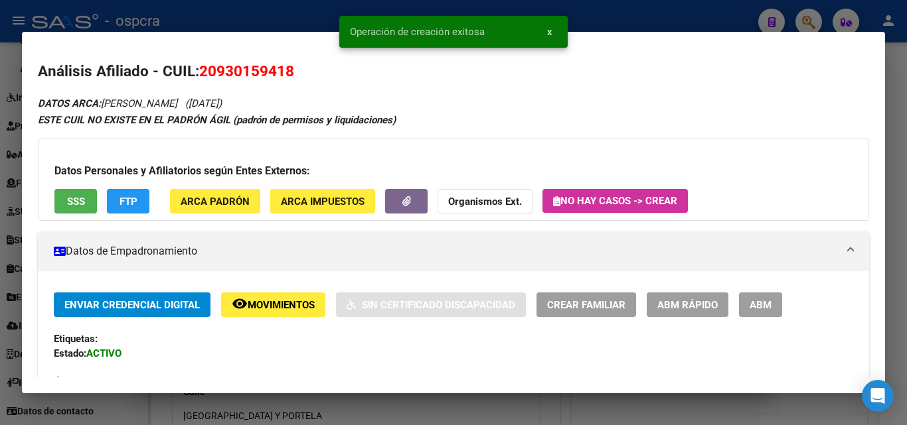
click at [0, 258] on div at bounding box center [453, 212] width 907 height 425
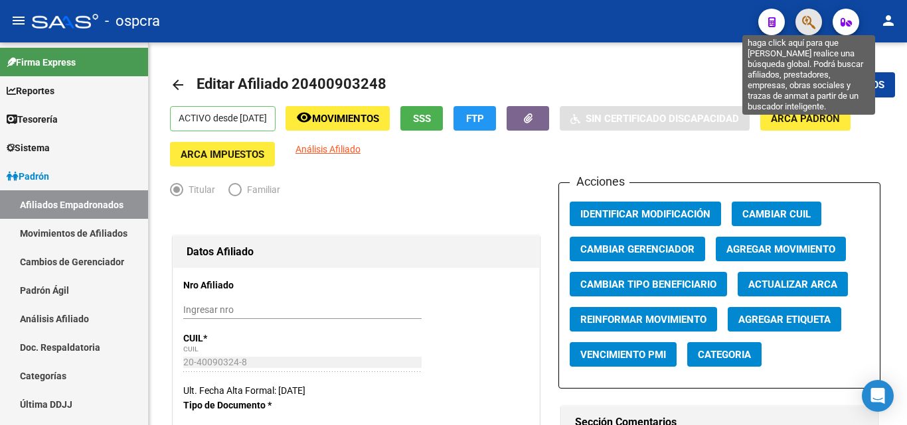
click at [810, 16] on icon "button" at bounding box center [808, 22] width 13 height 15
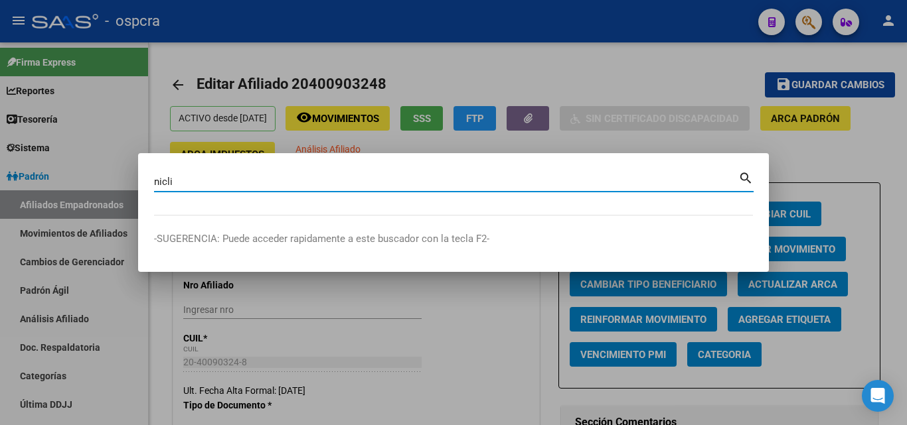
type input "nicli"
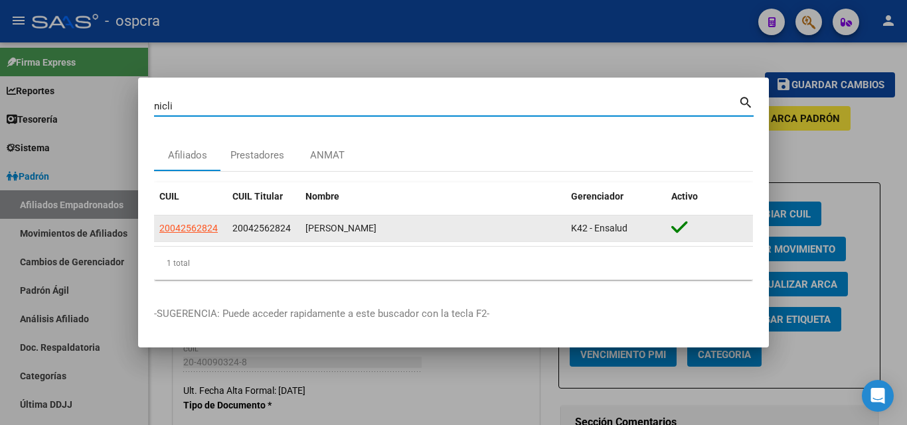
click at [188, 222] on app-link-go-to "20042562824" at bounding box center [188, 228] width 58 height 15
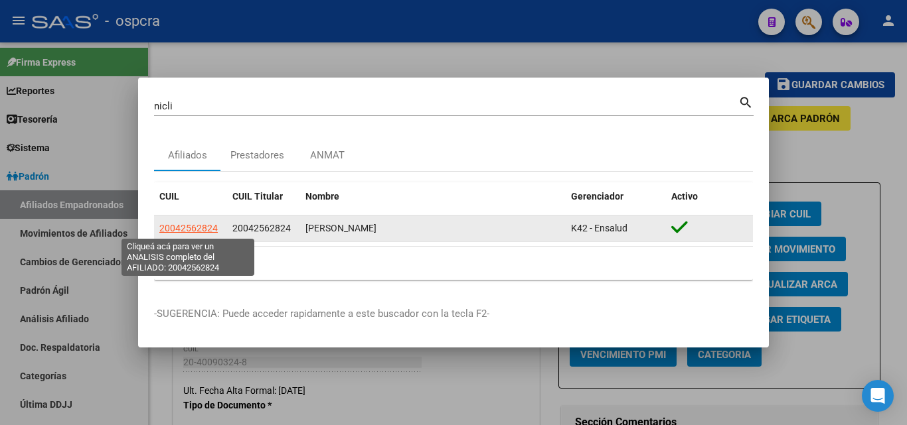
click at [193, 228] on span "20042562824" at bounding box center [188, 228] width 58 height 11
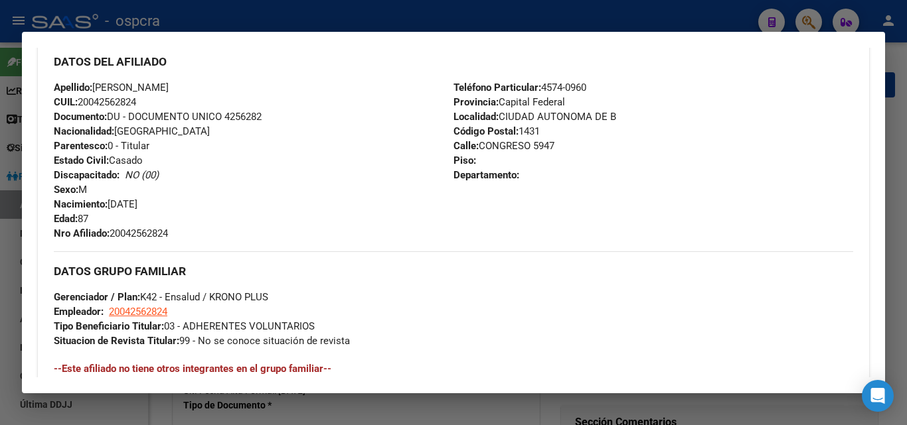
scroll to position [409, 0]
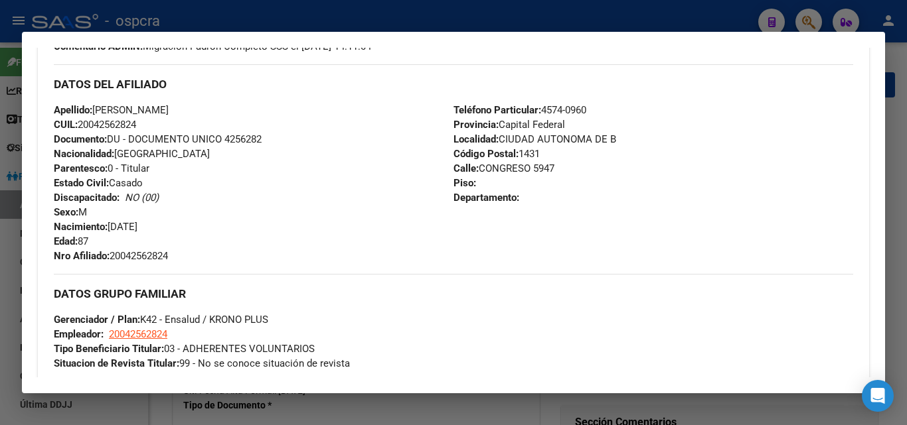
drag, startPoint x: 112, startPoint y: 225, endPoint x: 165, endPoint y: 224, distance: 52.4
click at [165, 224] on div "Apellido: ROBERTO JORGE NICLI CUIL: 20042562824 Documento: DU - DOCUMENTO UNICO…" at bounding box center [254, 183] width 400 height 161
copy span "08/01/1938"
click at [510, 209] on div "Teléfono Particular: 4574-0960 Provincia: Capital Federal Localidad: CIUDAD AUT…" at bounding box center [653, 183] width 400 height 161
drag, startPoint x: 477, startPoint y: 168, endPoint x: 556, endPoint y: 166, distance: 79.7
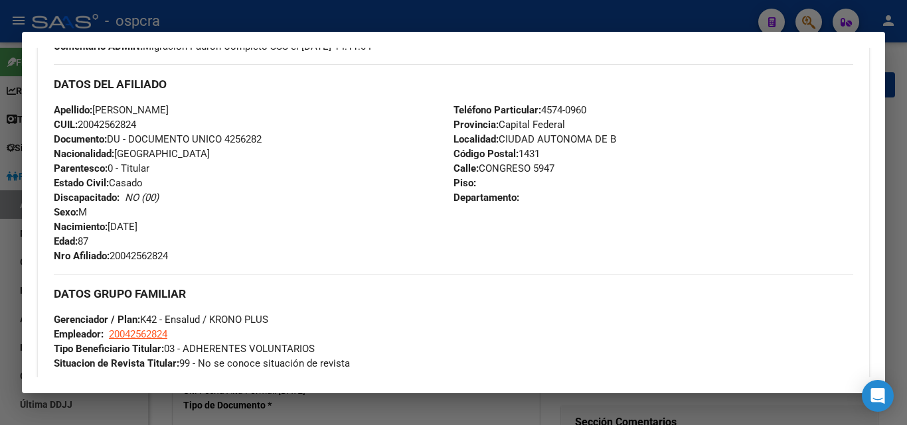
click at [556, 166] on div "Teléfono Particular: 4574-0960 Provincia: Capital Federal Localidad: CIUDAD AUT…" at bounding box center [653, 183] width 400 height 161
copy span "CONGRESO 5947"
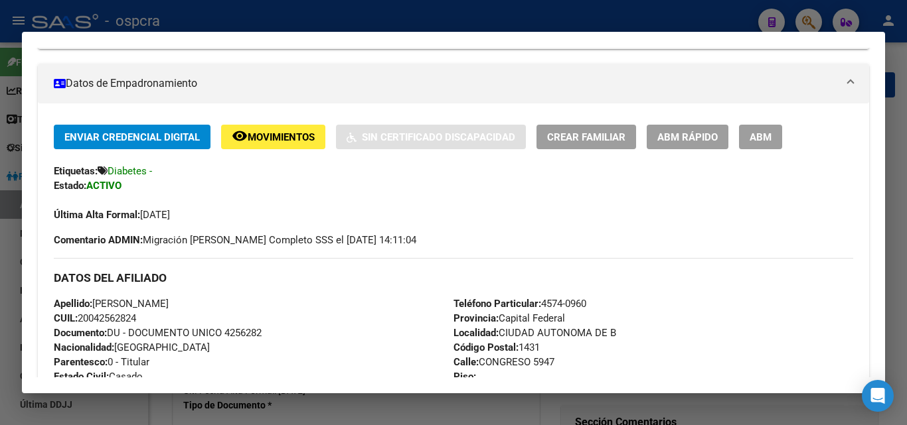
scroll to position [11, 0]
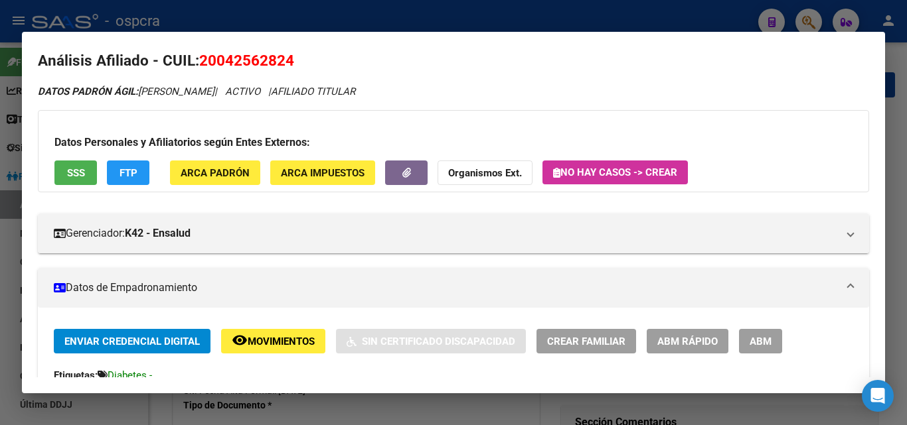
drag, startPoint x: 890, startPoint y: 129, endPoint x: 870, endPoint y: 87, distance: 46.3
click at [893, 129] on div at bounding box center [453, 212] width 907 height 425
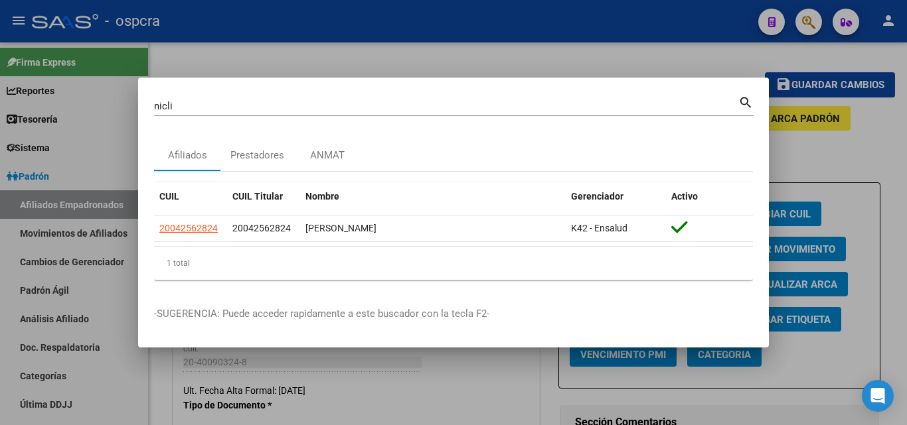
drag, startPoint x: 809, startPoint y: 16, endPoint x: 382, endPoint y: 80, distance: 431.6
click at [809, 17] on div at bounding box center [453, 212] width 907 height 425
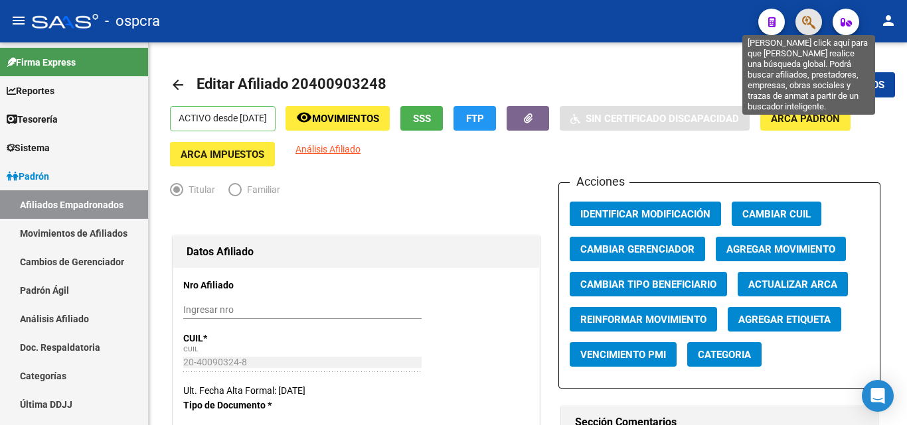
click at [806, 23] on icon "button" at bounding box center [808, 22] width 13 height 15
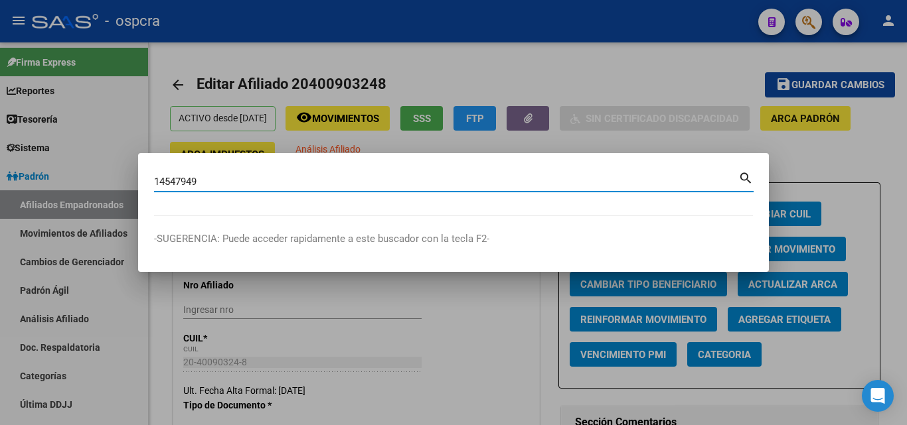
type input "14547949"
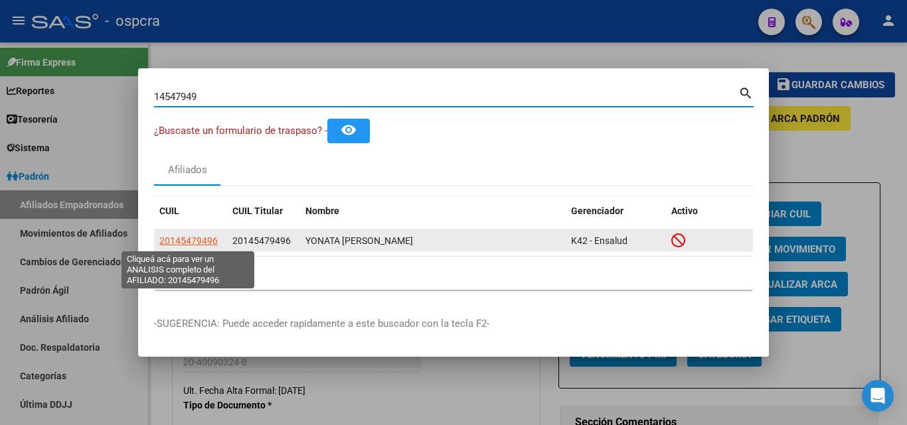
click at [208, 239] on span "20145479496" at bounding box center [188, 241] width 58 height 11
type textarea "20145479496"
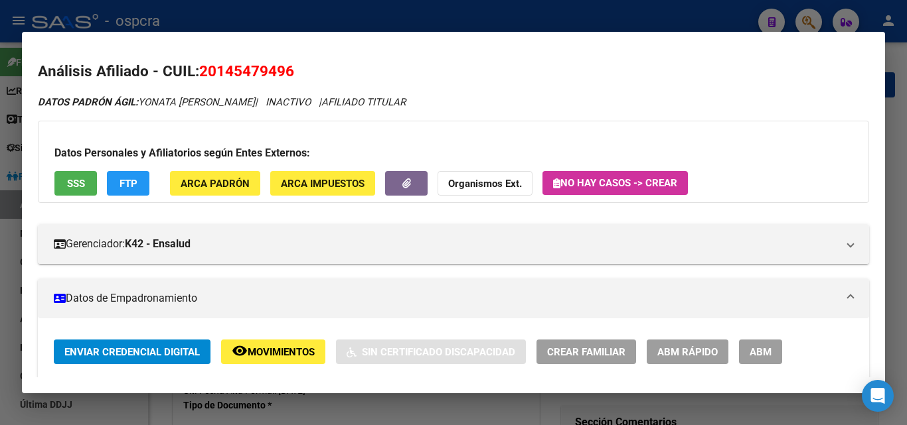
click at [277, 358] on span "Movimientos" at bounding box center [281, 352] width 67 height 12
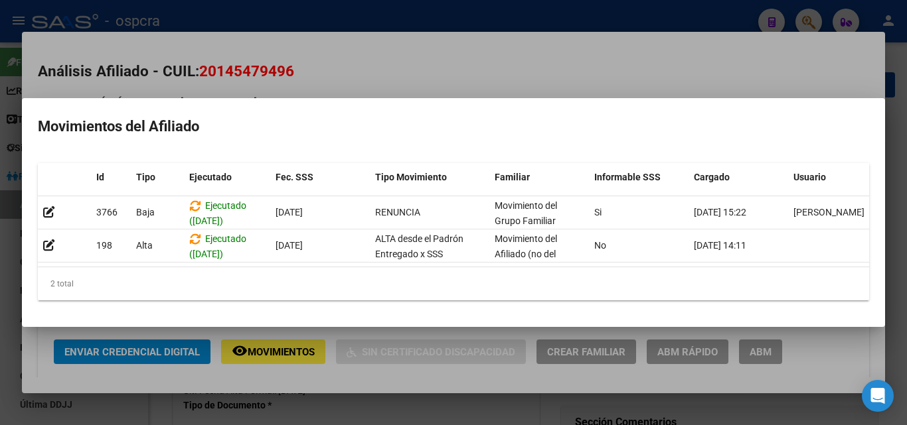
click at [425, 70] on div at bounding box center [453, 212] width 907 height 425
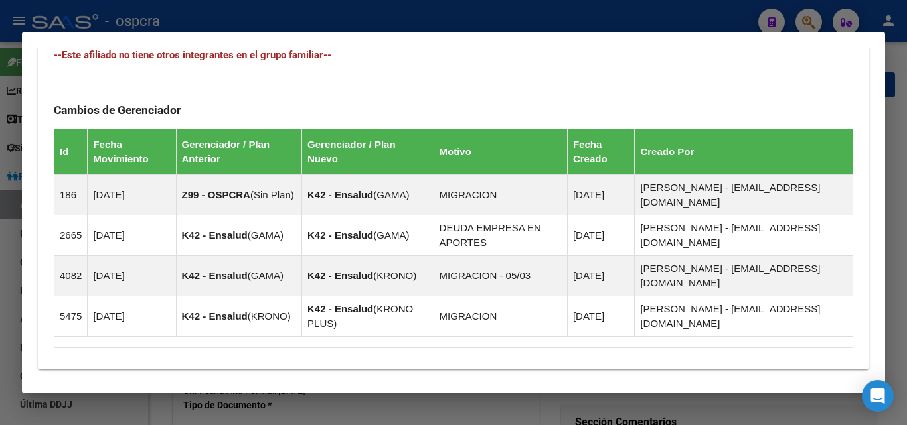
scroll to position [903, 0]
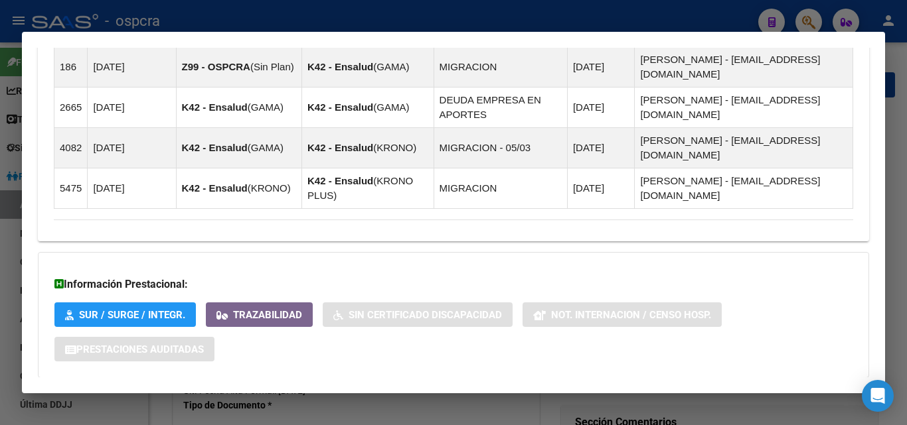
click at [219, 397] on strong "Aportes y Contribuciones del Afiliado: 20145479496" at bounding box center [188, 405] width 269 height 16
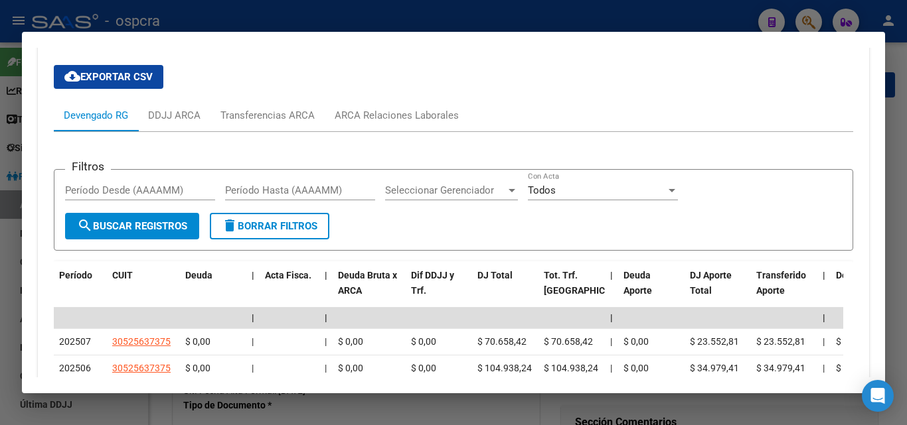
scroll to position [1500, 0]
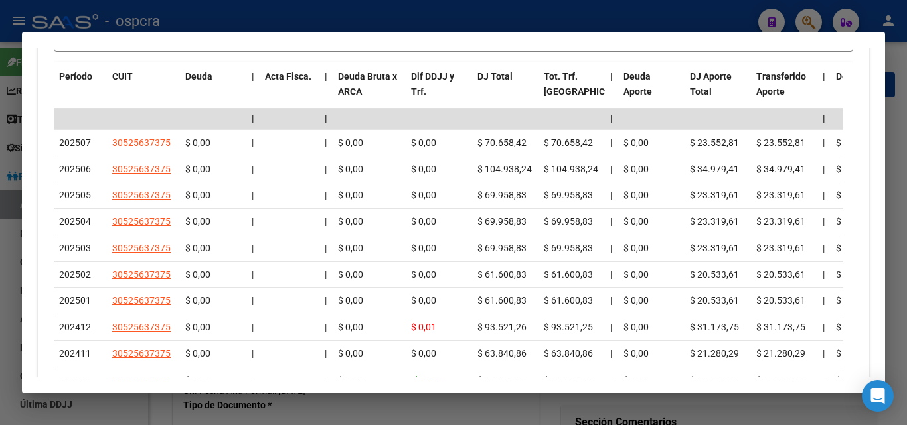
click at [830, 406] on icon "go to next page" at bounding box center [835, 414] width 11 height 16
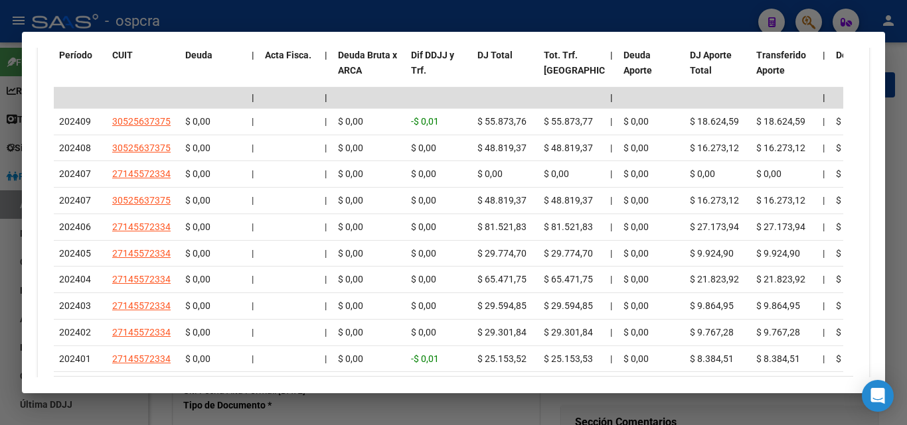
scroll to position [1559, 0]
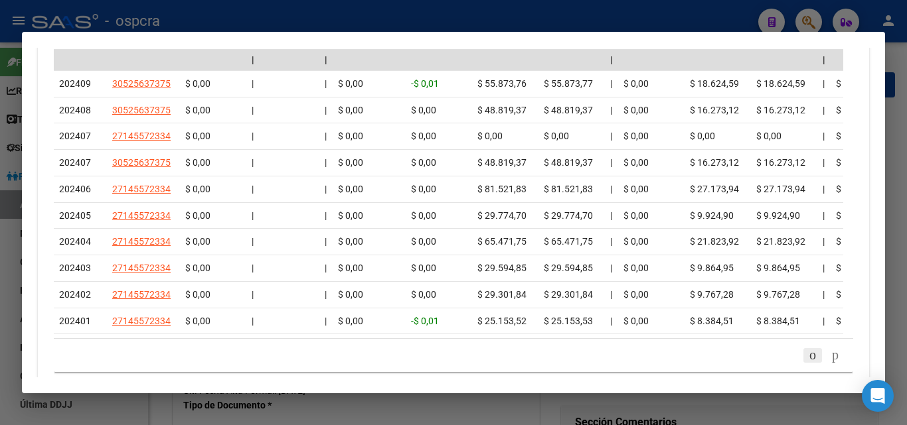
click at [807, 347] on icon "go to previous page" at bounding box center [812, 355] width 11 height 16
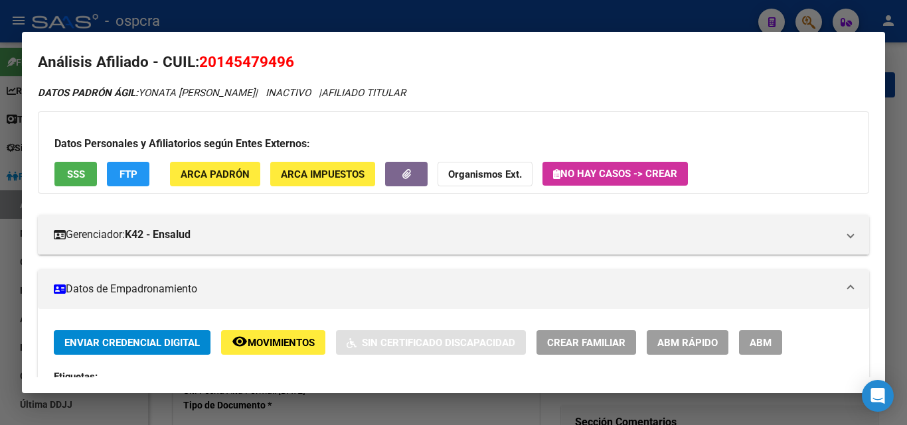
scroll to position [0, 0]
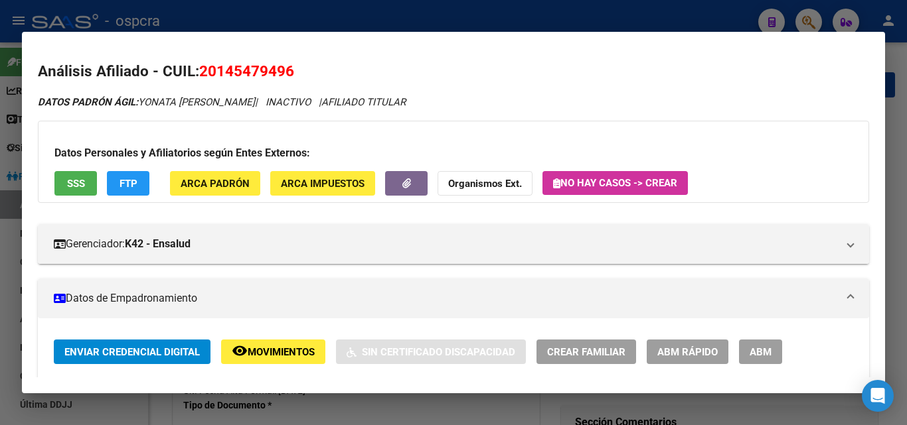
click at [0, 234] on div at bounding box center [453, 212] width 907 height 425
